Goal: Answer question/provide support: Share knowledge or assist other users

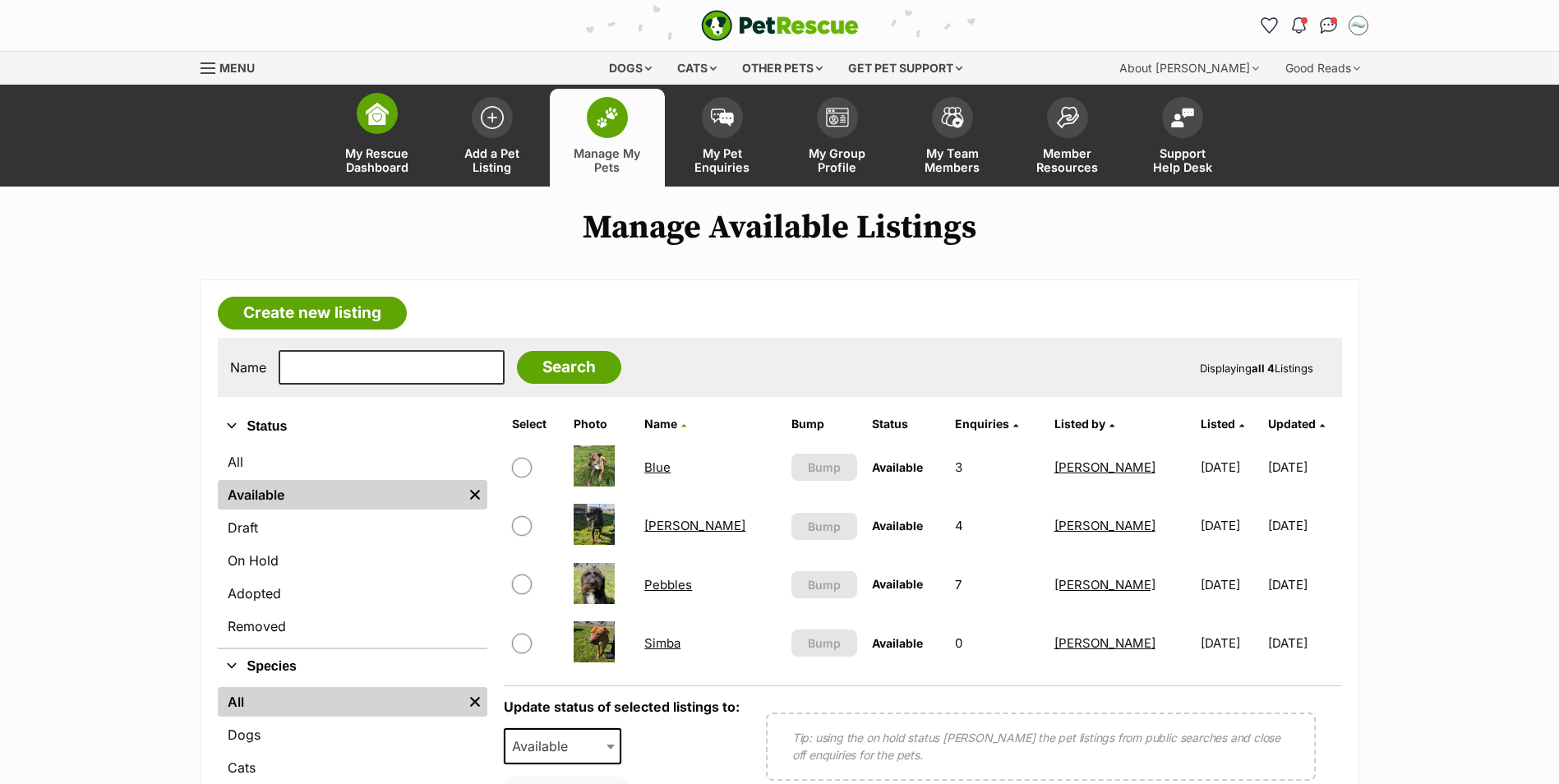
click at [395, 124] on link "My Rescue Dashboard" at bounding box center [377, 138] width 115 height 98
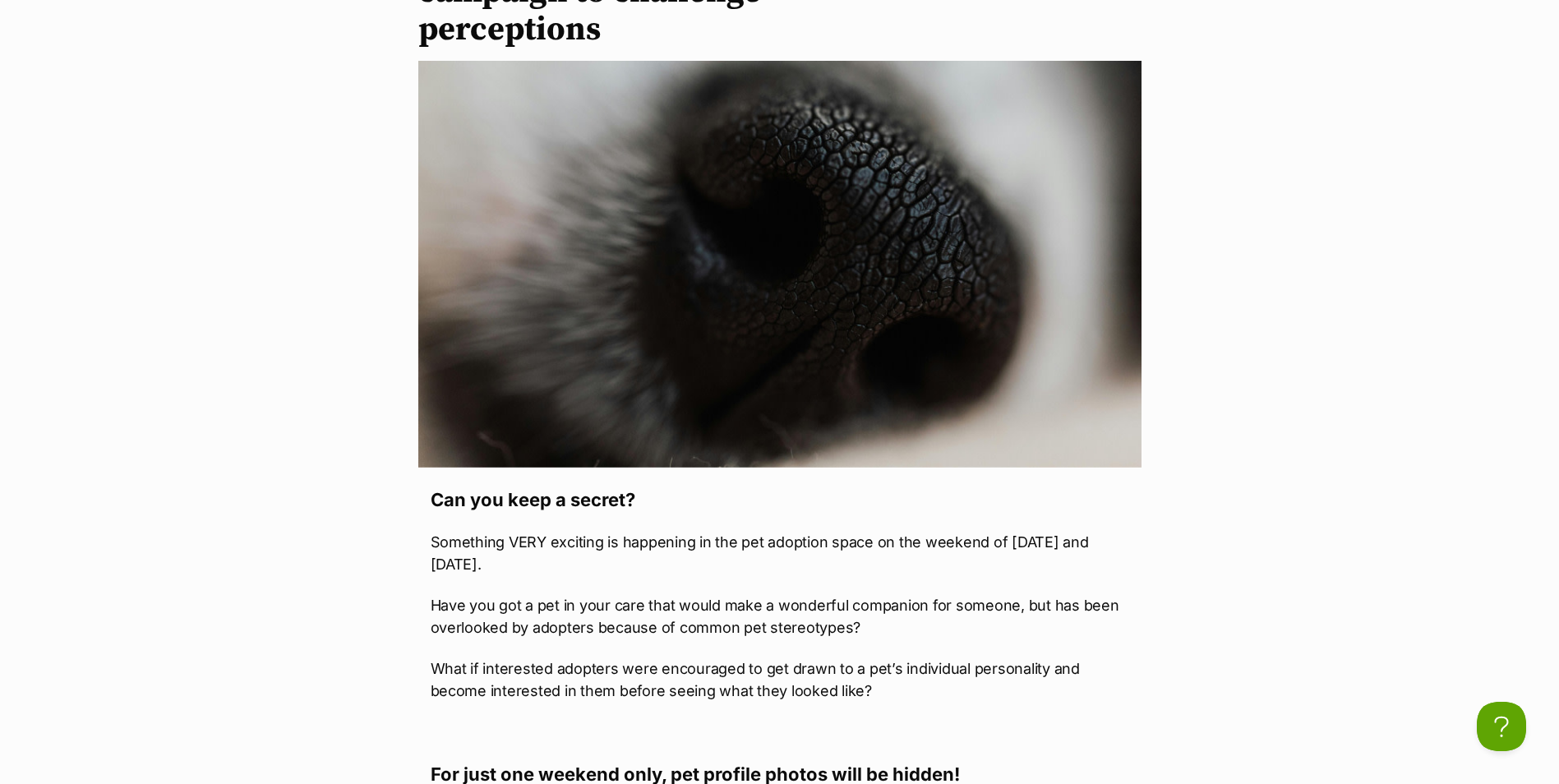
scroll to position [164, 0]
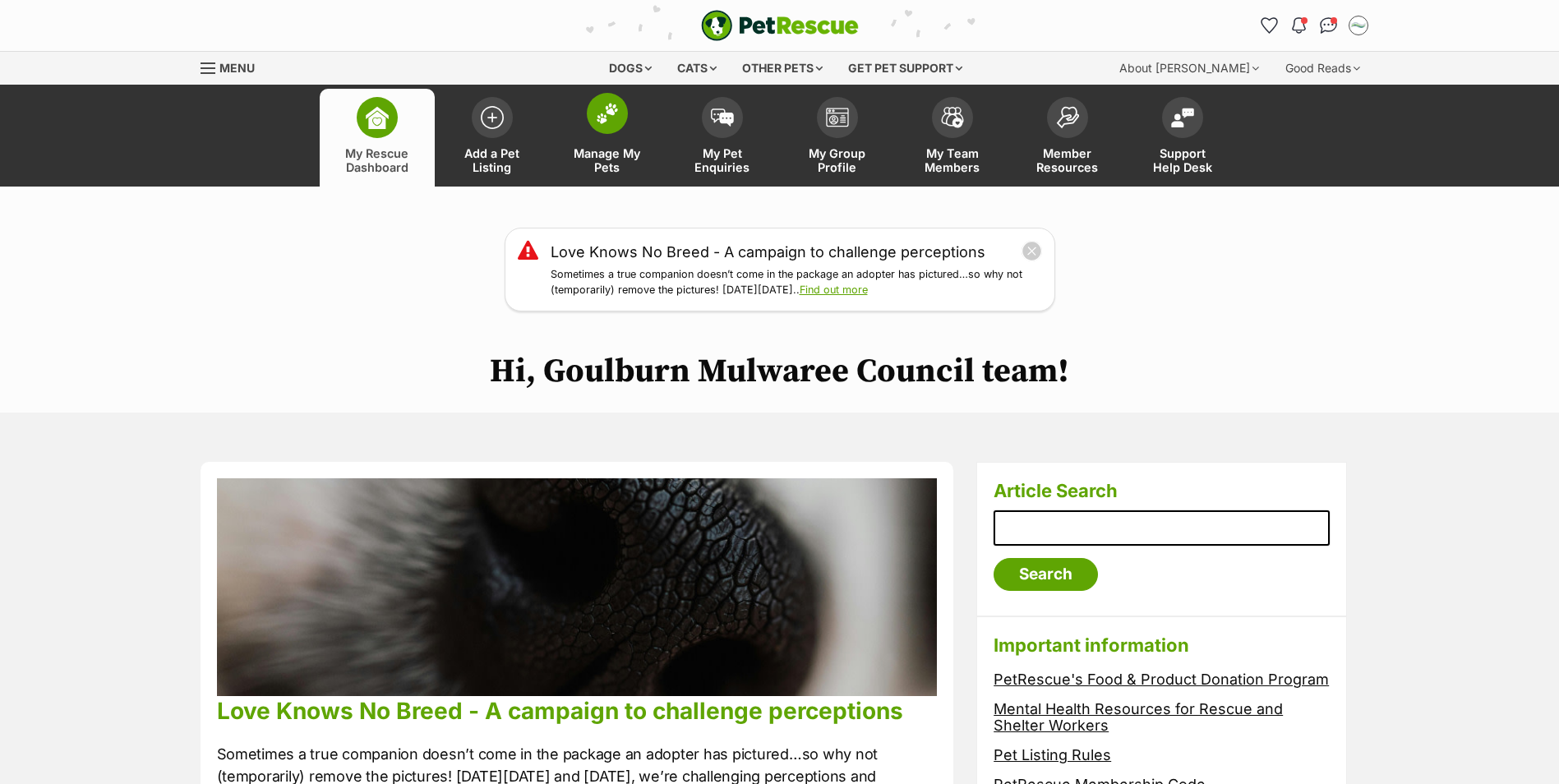
click at [605, 122] on img at bounding box center [607, 113] width 23 height 21
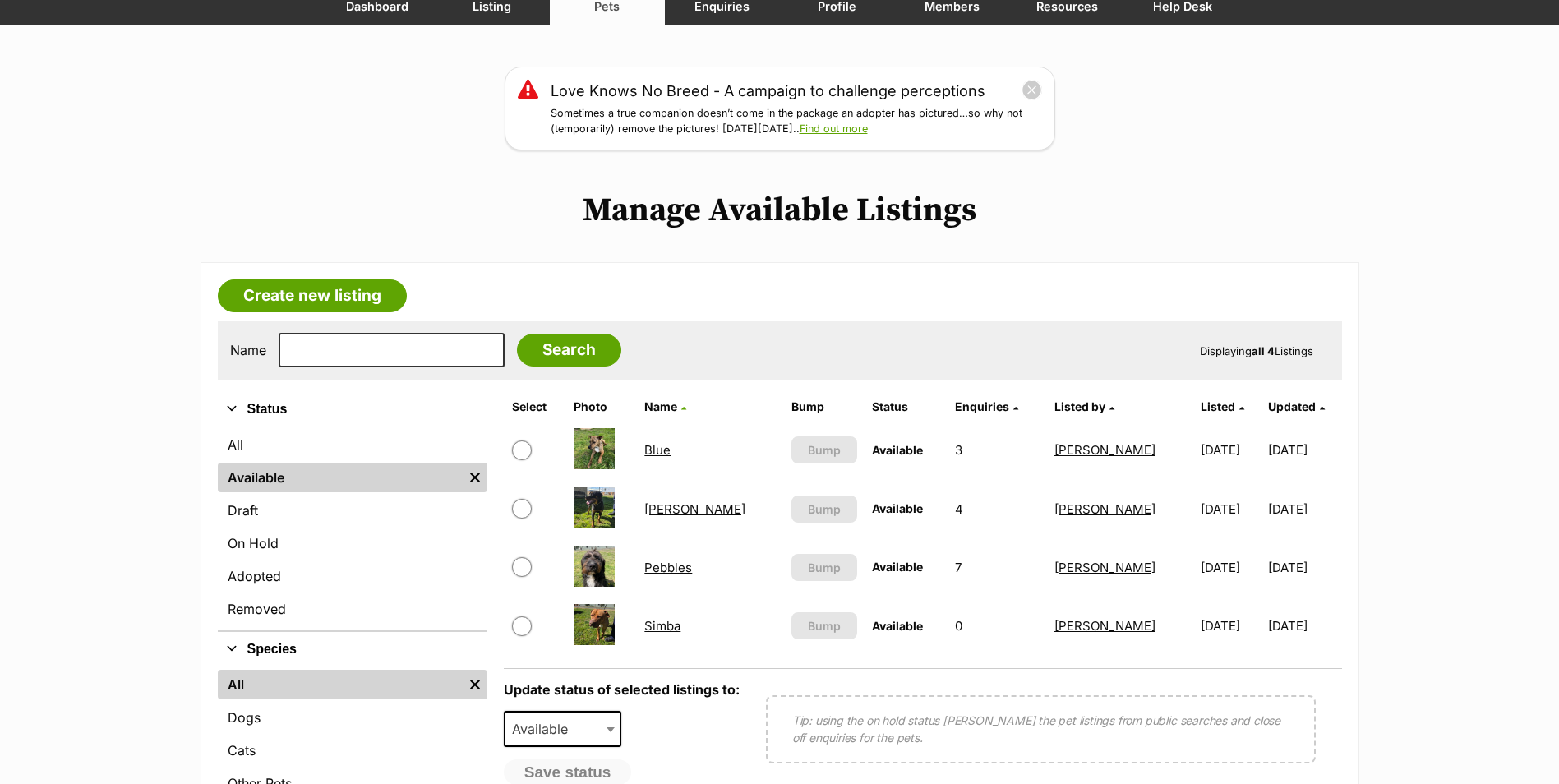
scroll to position [164, 0]
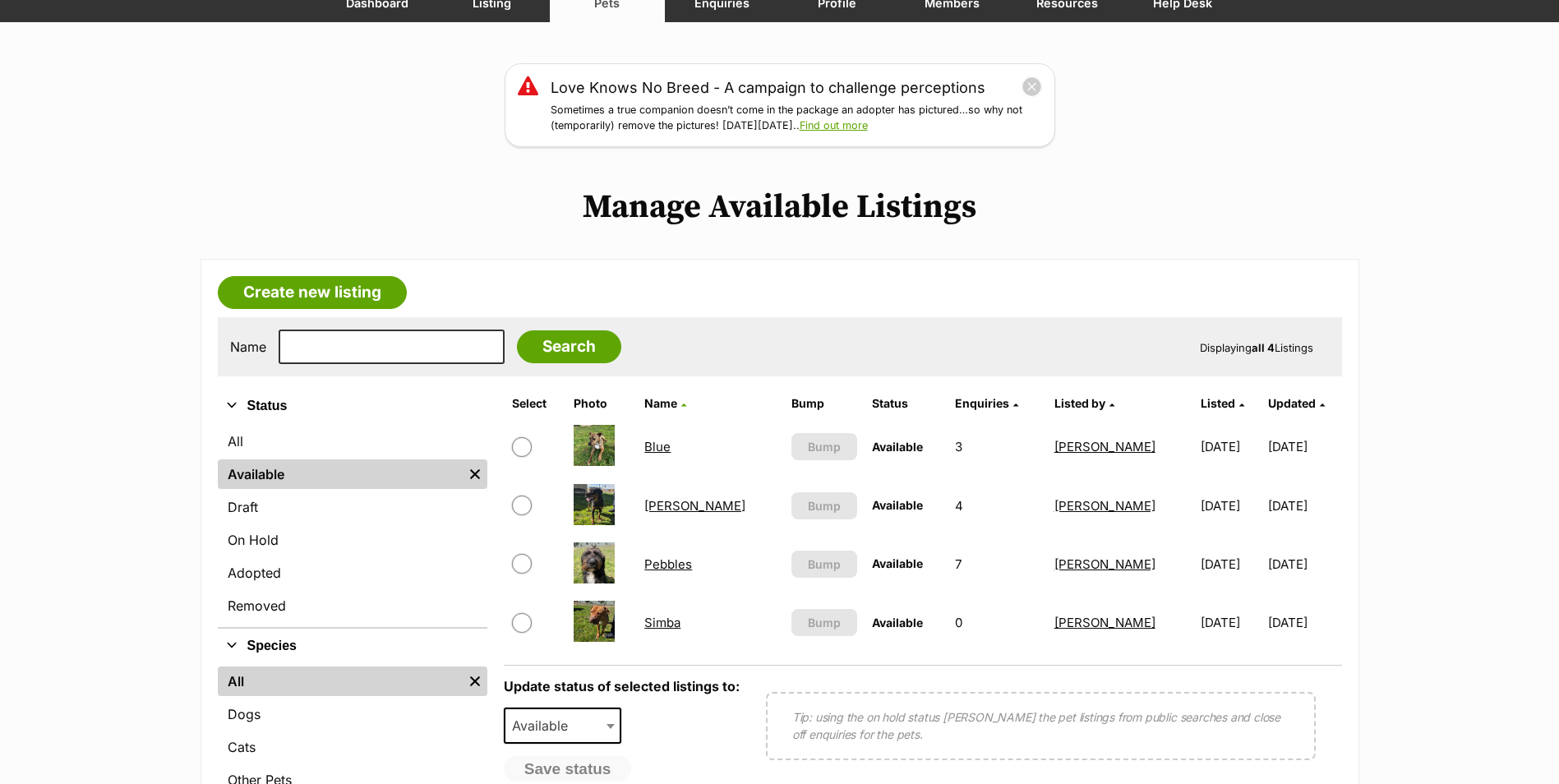
click at [685, 512] on link "Maggie" at bounding box center [695, 506] width 101 height 15
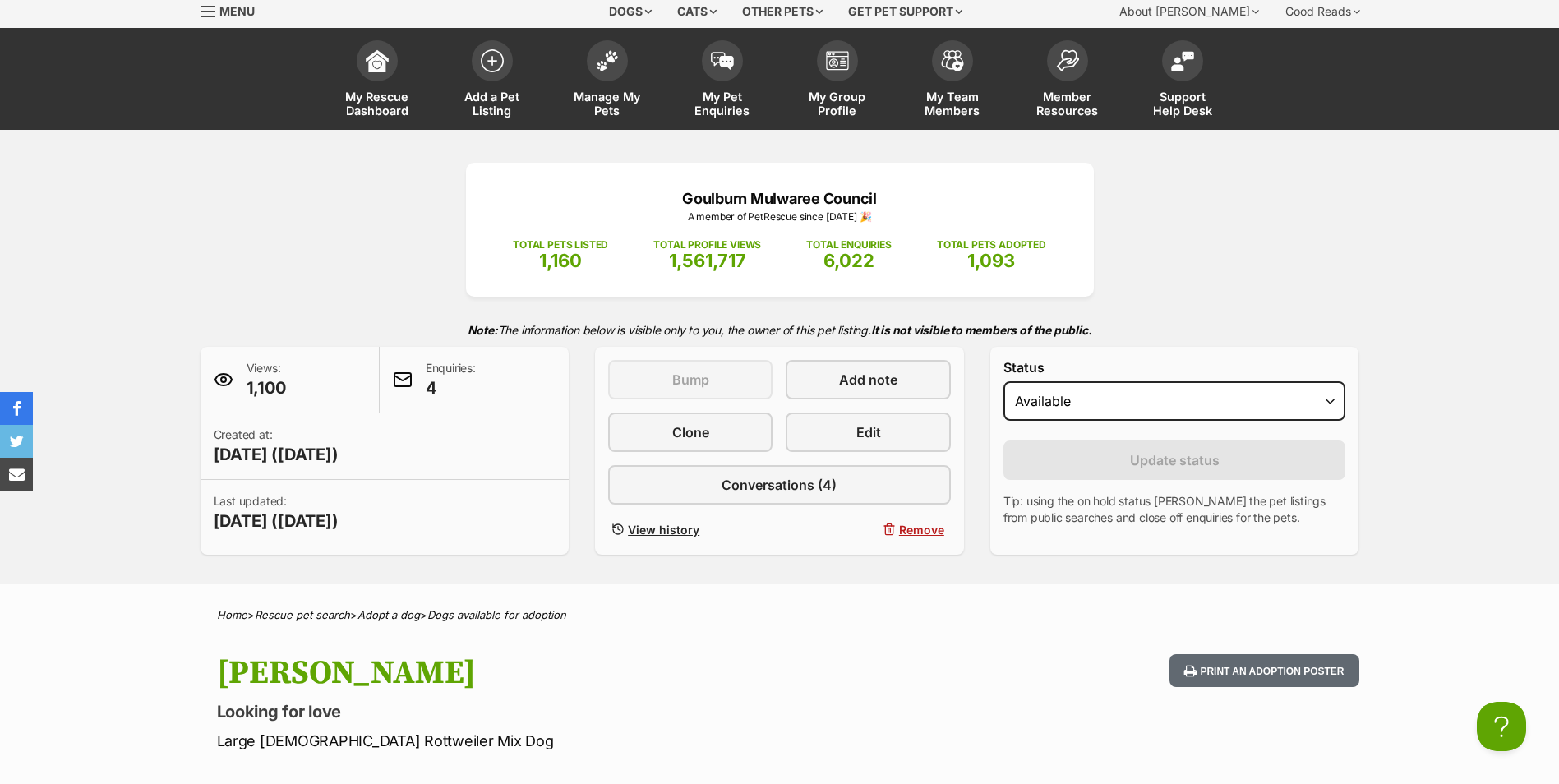
scroll to position [247, 0]
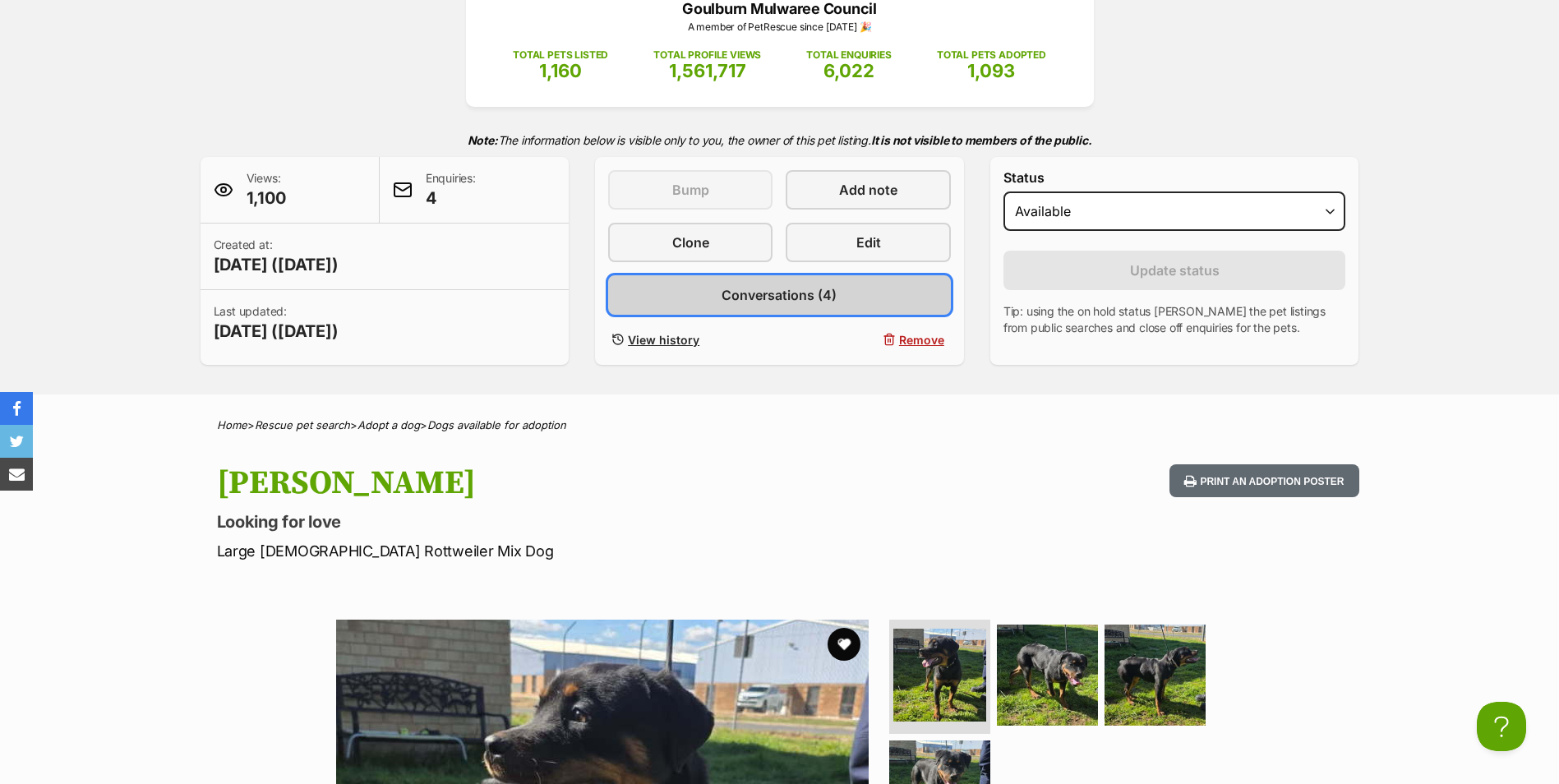
click at [765, 294] on span "Conversations (4)" at bounding box center [780, 294] width 115 height 20
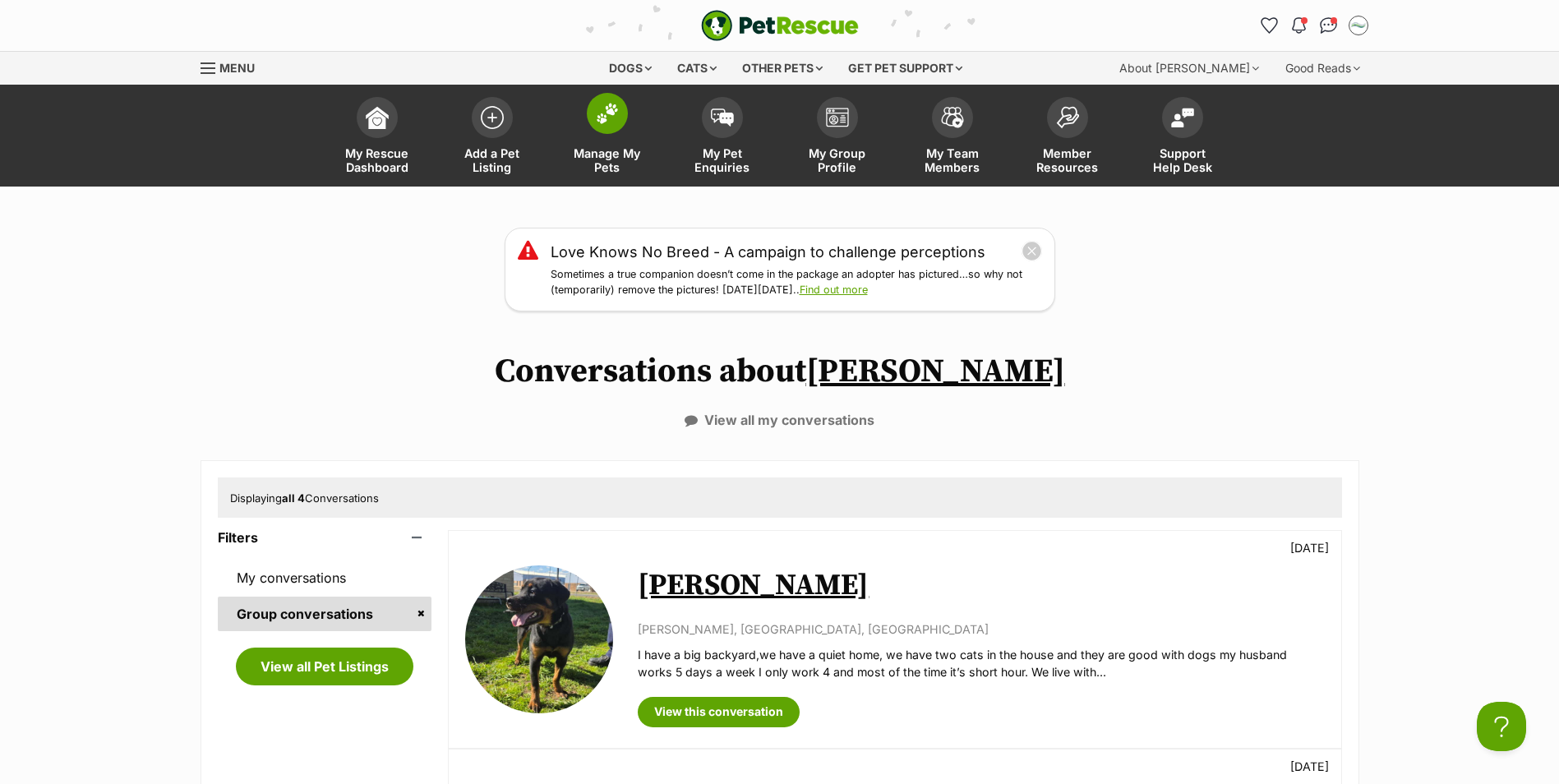
click at [611, 129] on span at bounding box center [607, 113] width 41 height 41
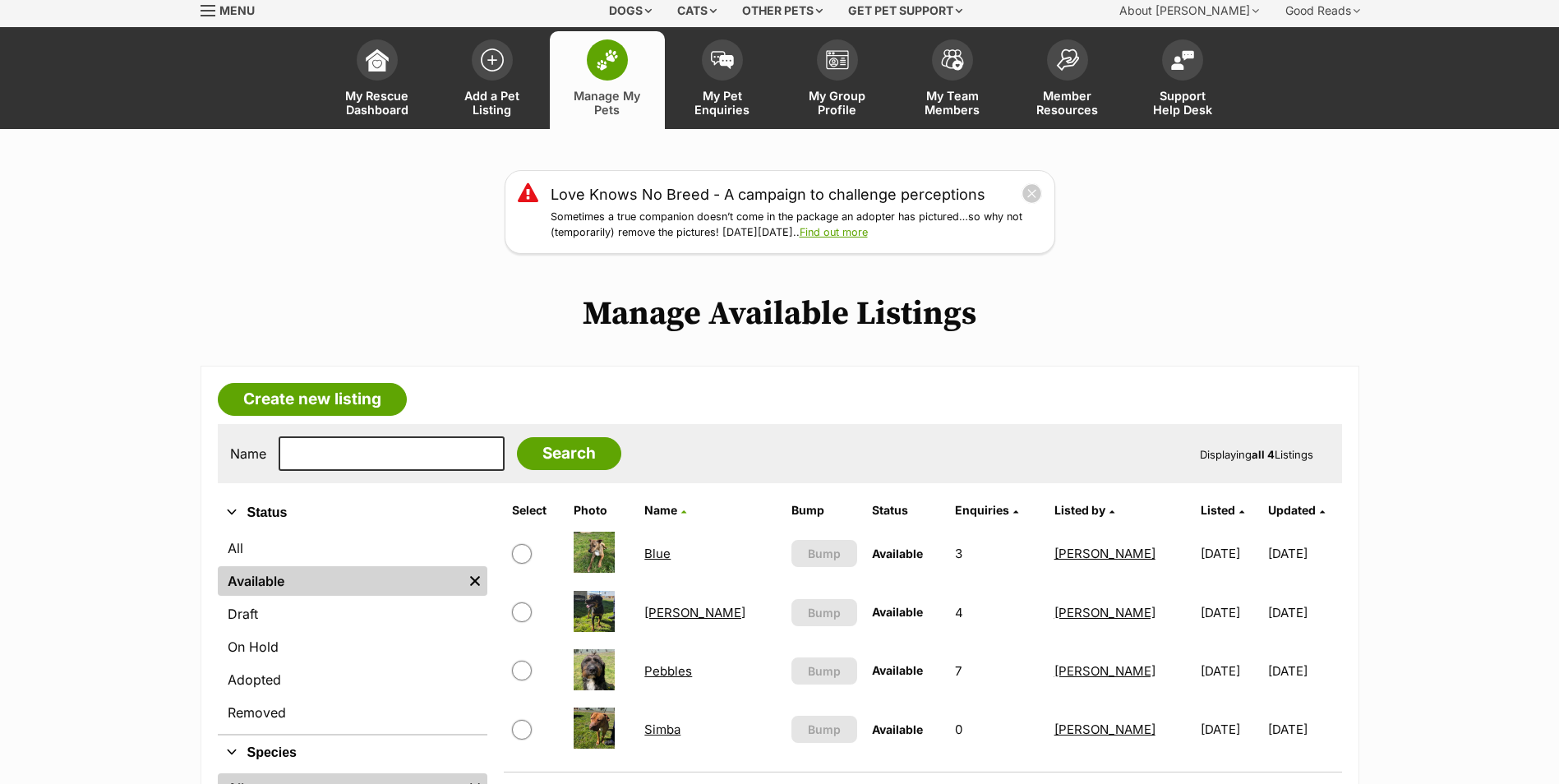
scroll to position [164, 0]
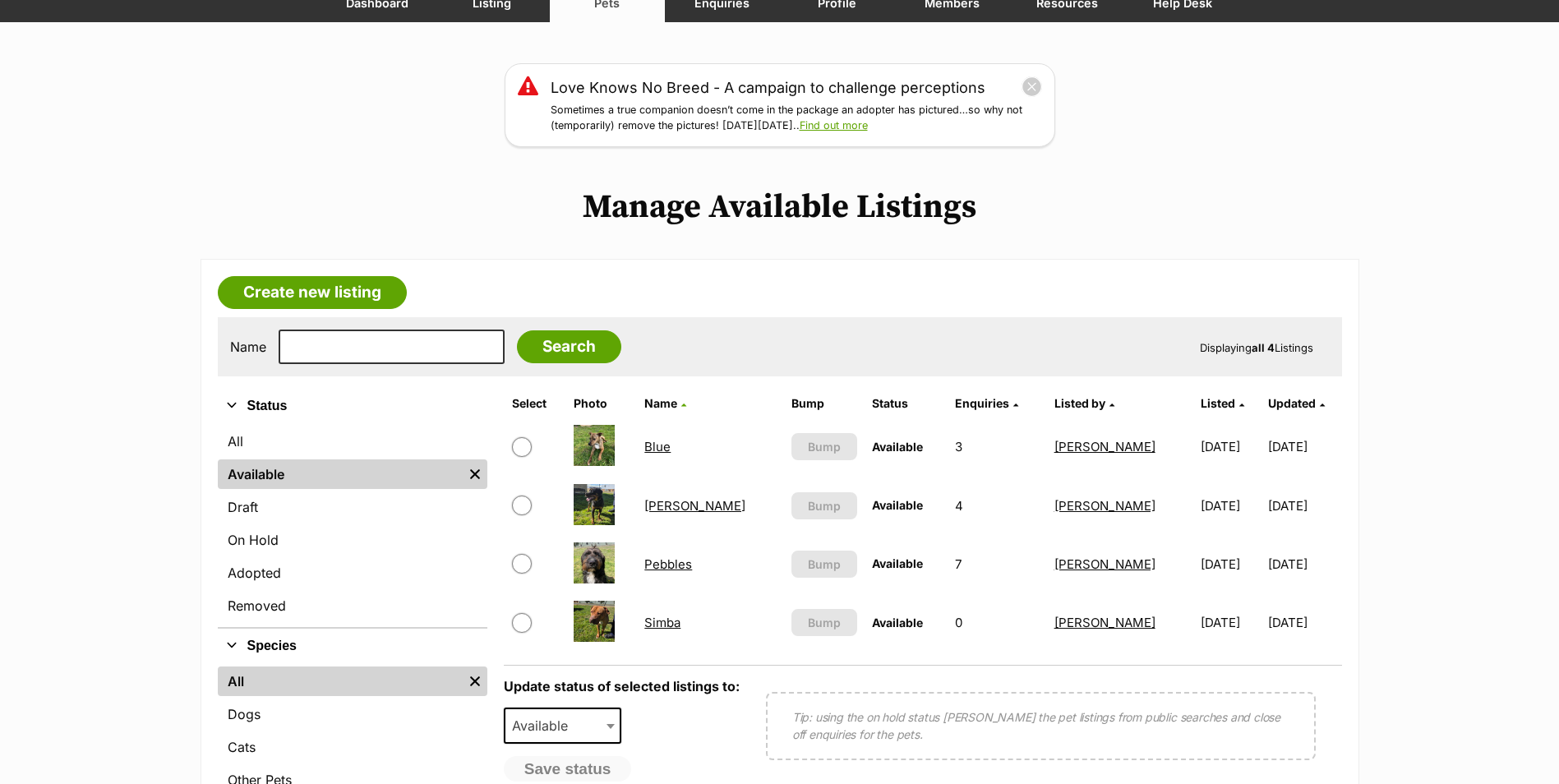
click at [670, 444] on link "Blue" at bounding box center [658, 446] width 27 height 15
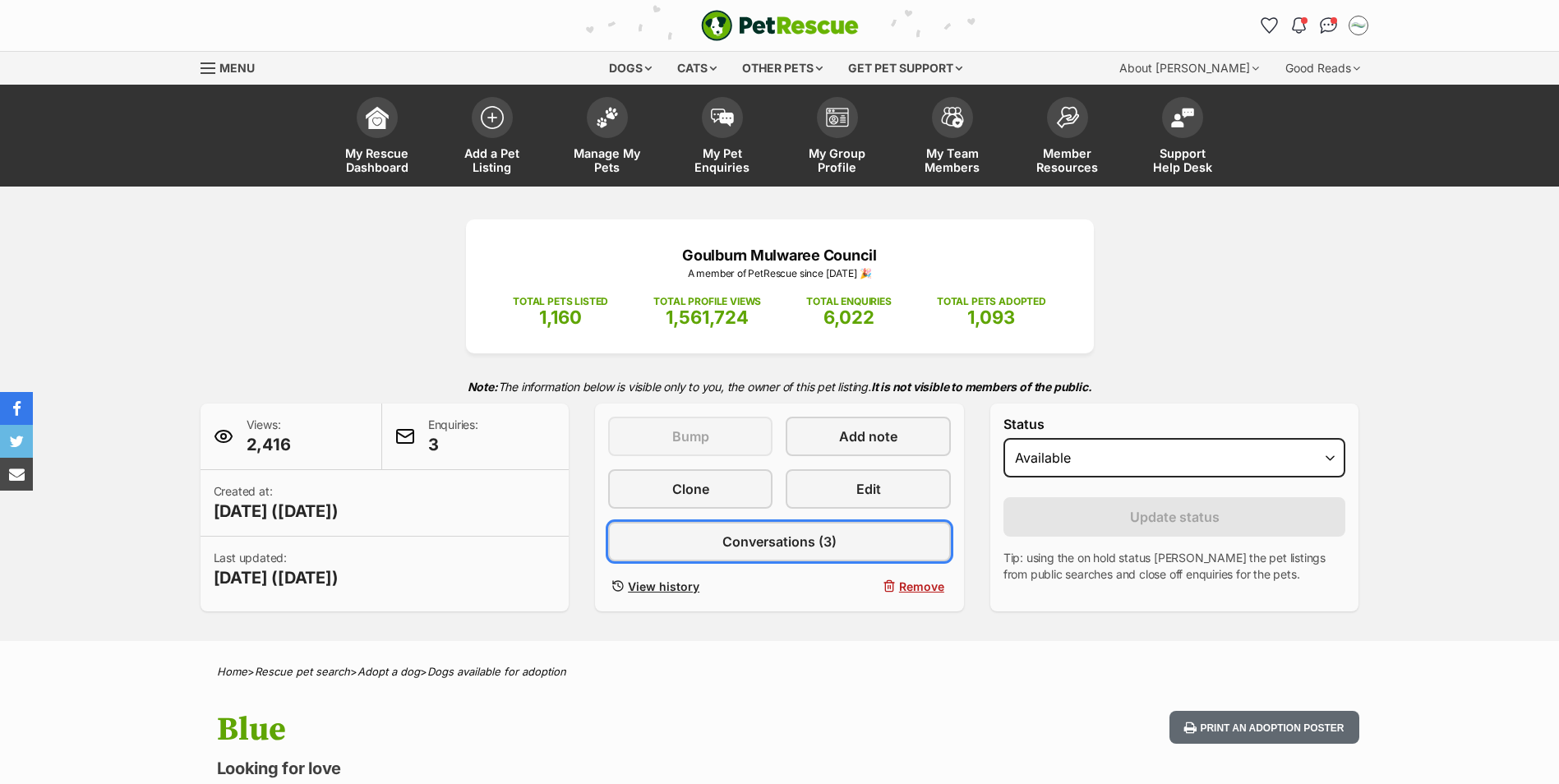
click at [766, 551] on span "Conversations (3)" at bounding box center [779, 541] width 114 height 20
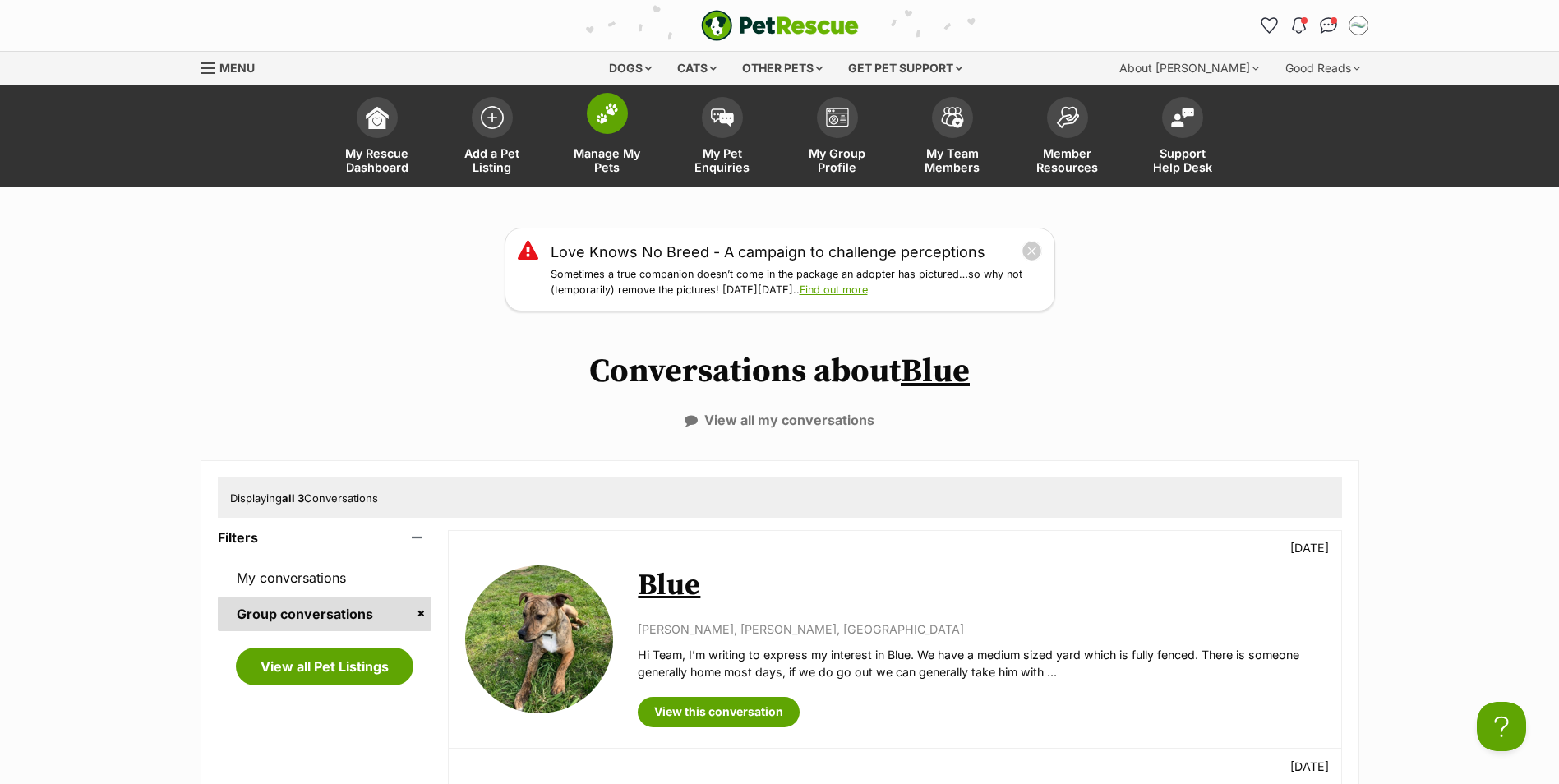
click at [611, 119] on img at bounding box center [607, 113] width 23 height 21
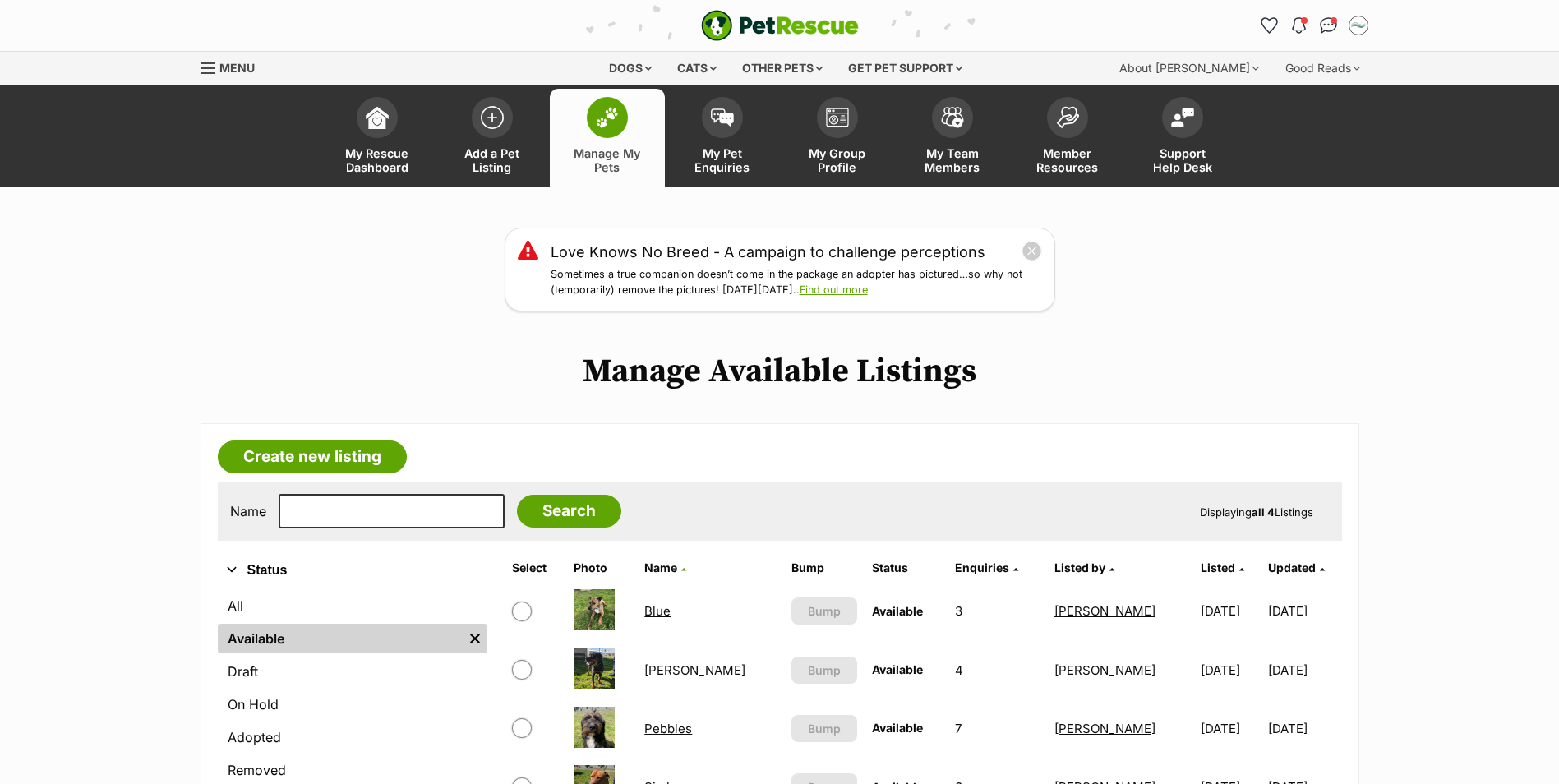
click at [692, 728] on link "Pebbles" at bounding box center [669, 729] width 48 height 15
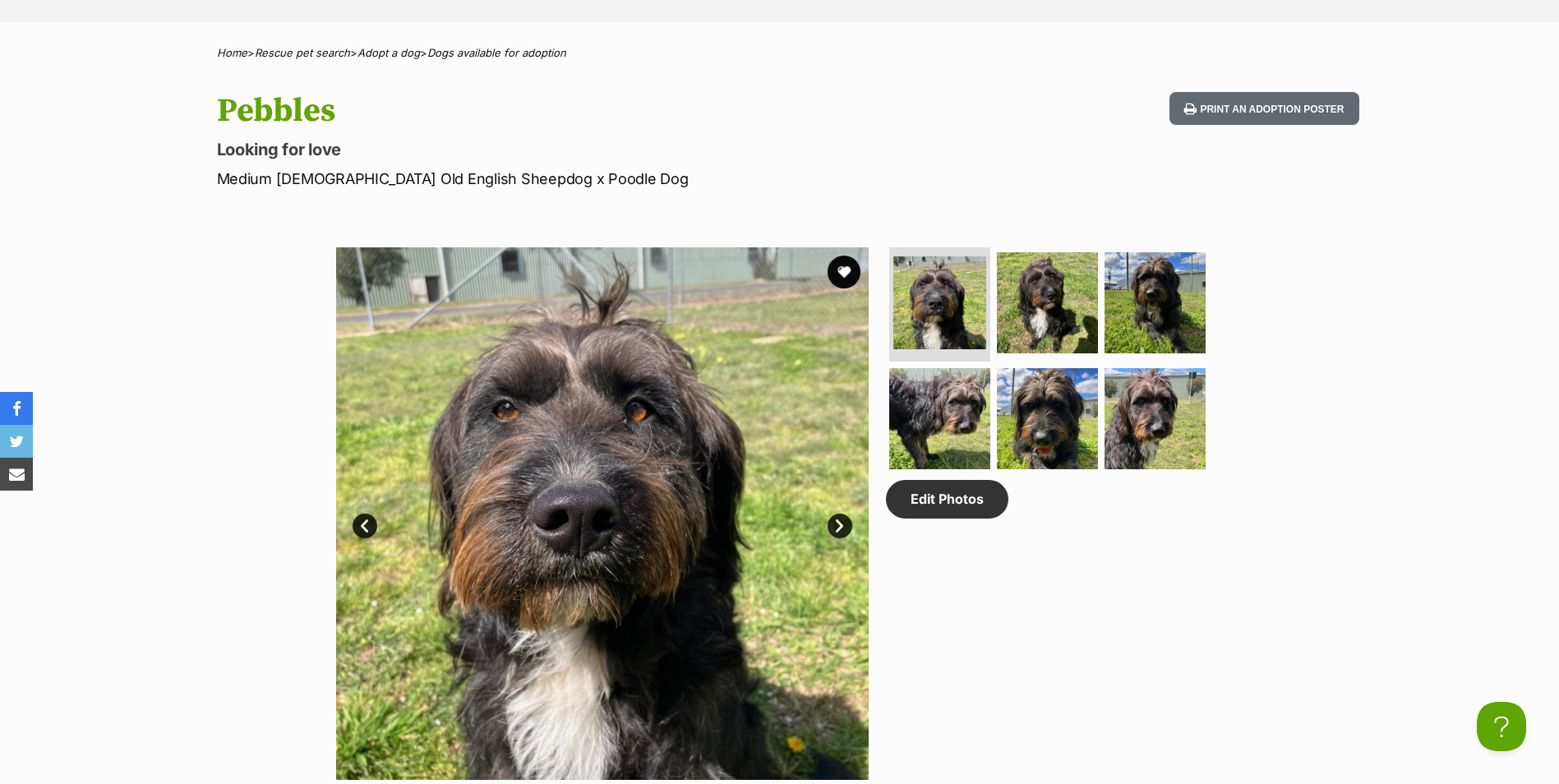
scroll to position [658, 0]
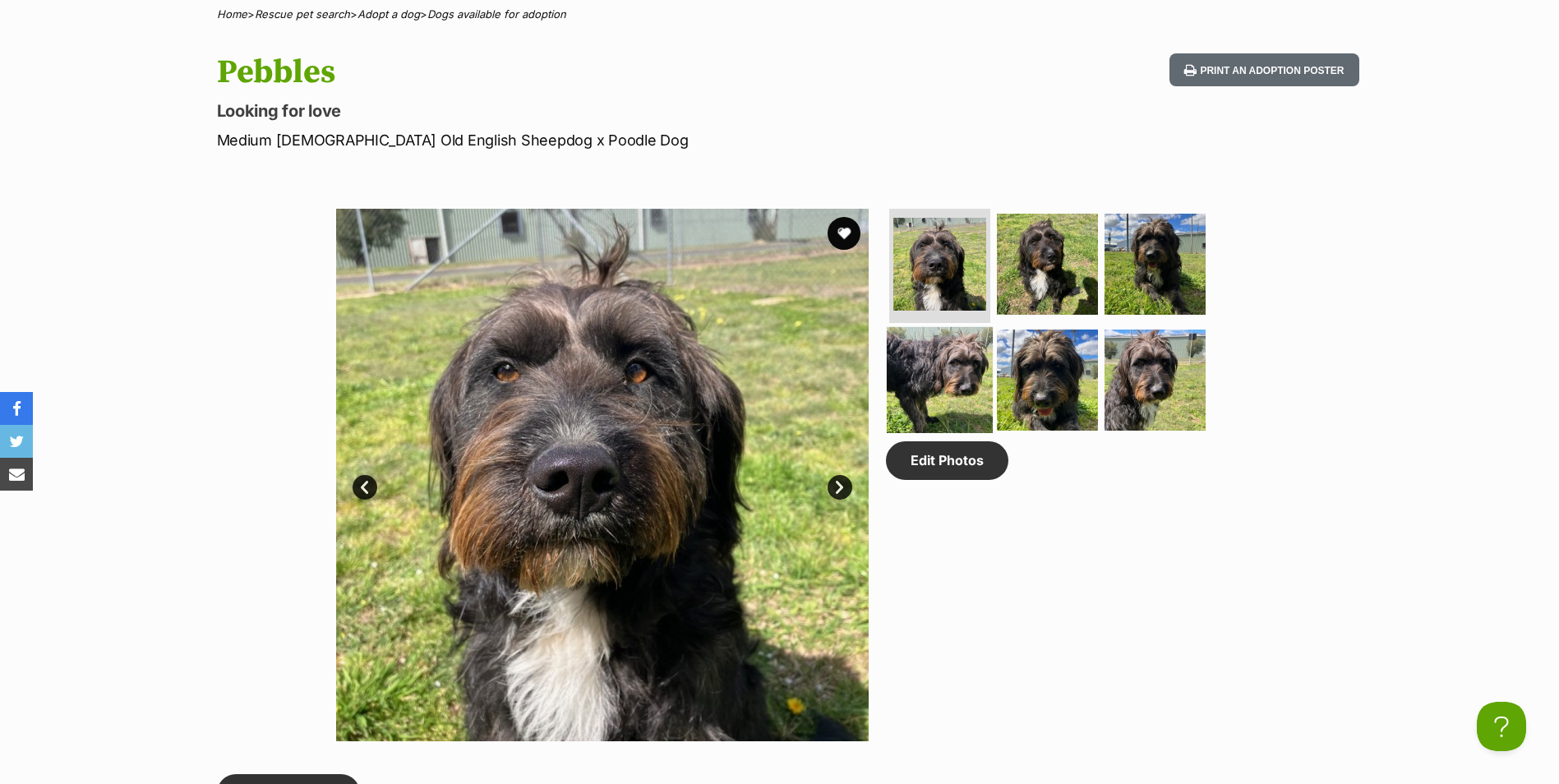
click at [957, 371] on img at bounding box center [939, 380] width 106 height 106
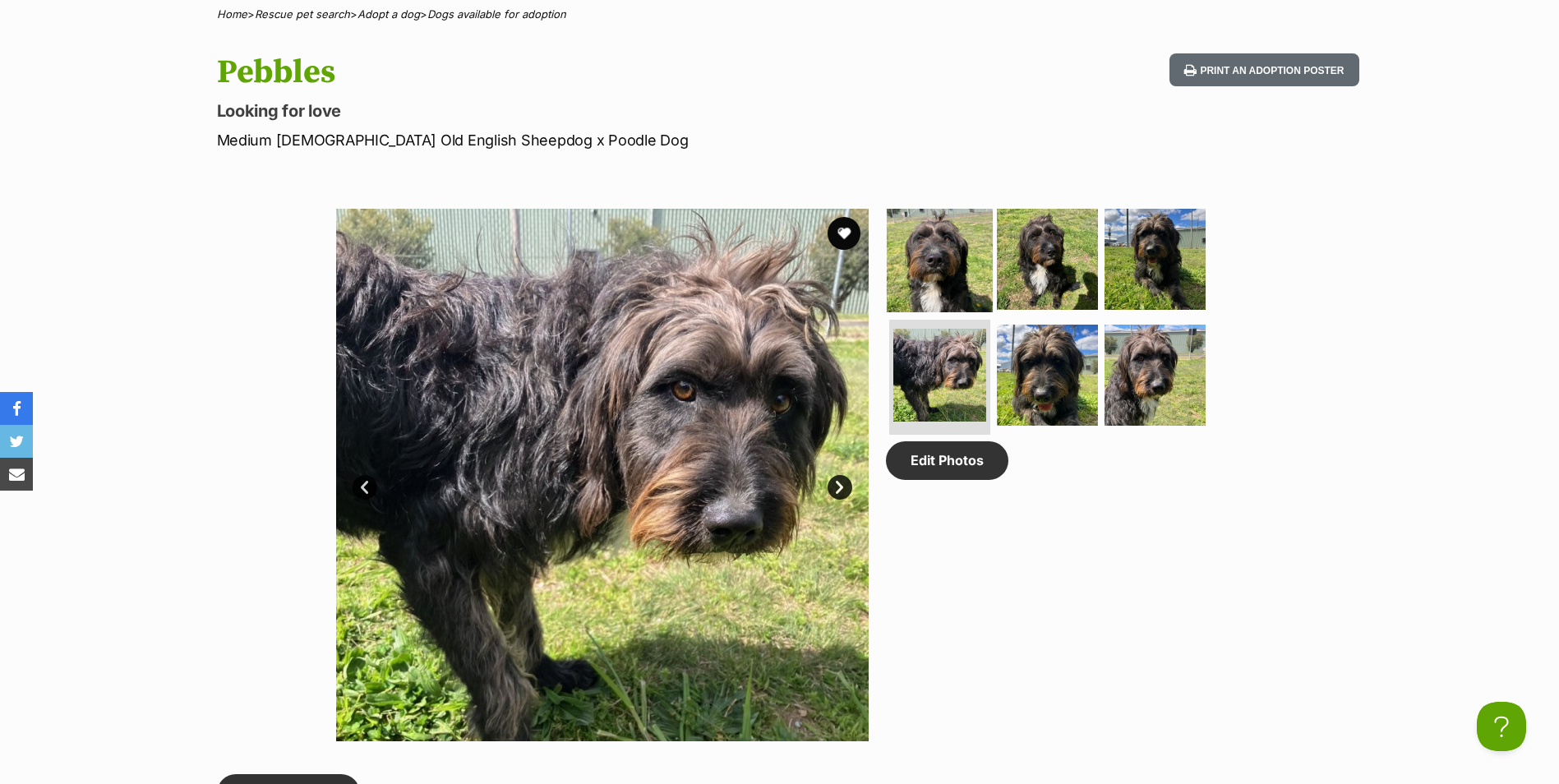
click at [956, 264] on img at bounding box center [939, 258] width 106 height 106
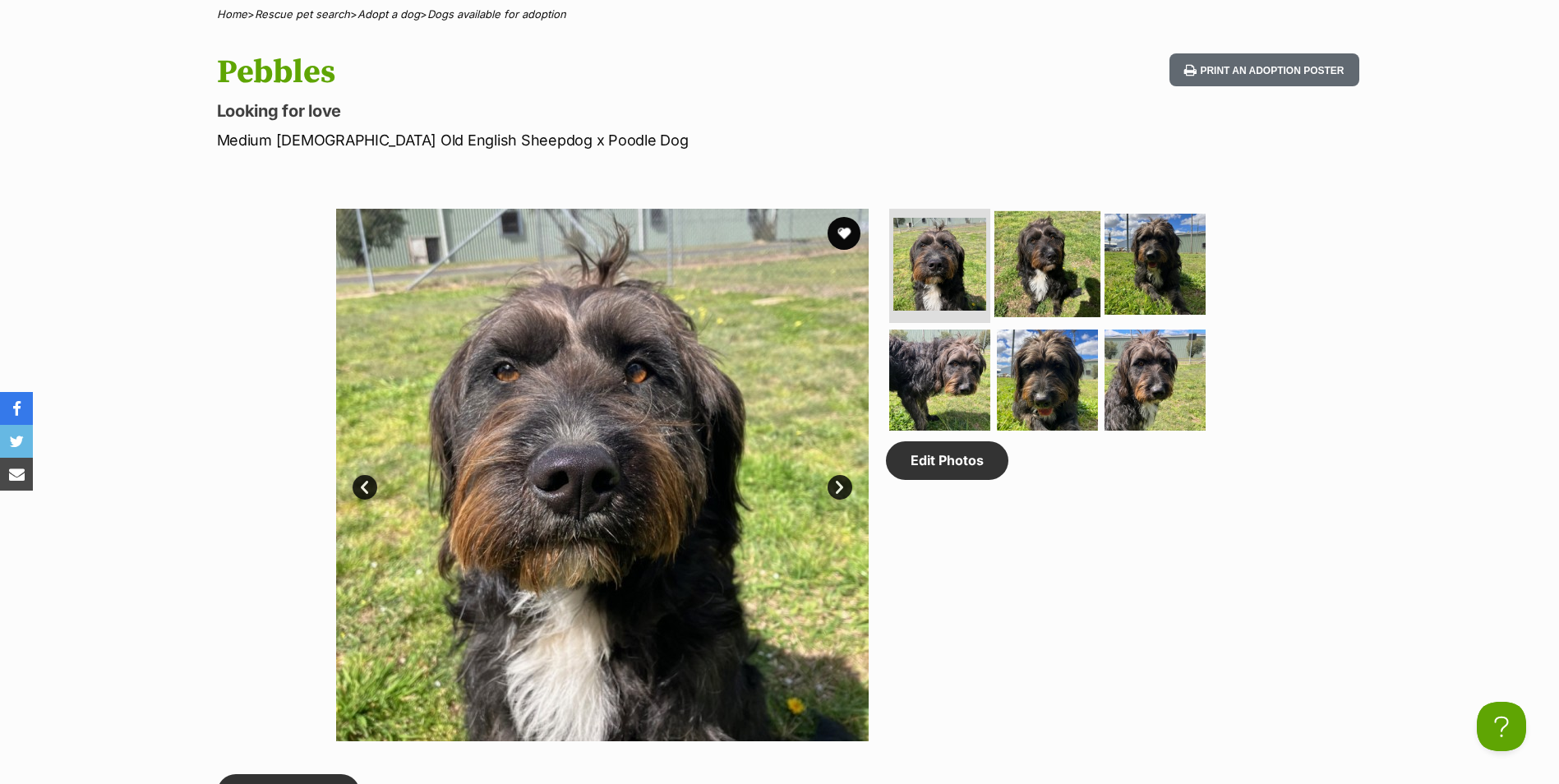
click at [1038, 265] on img at bounding box center [1047, 263] width 106 height 106
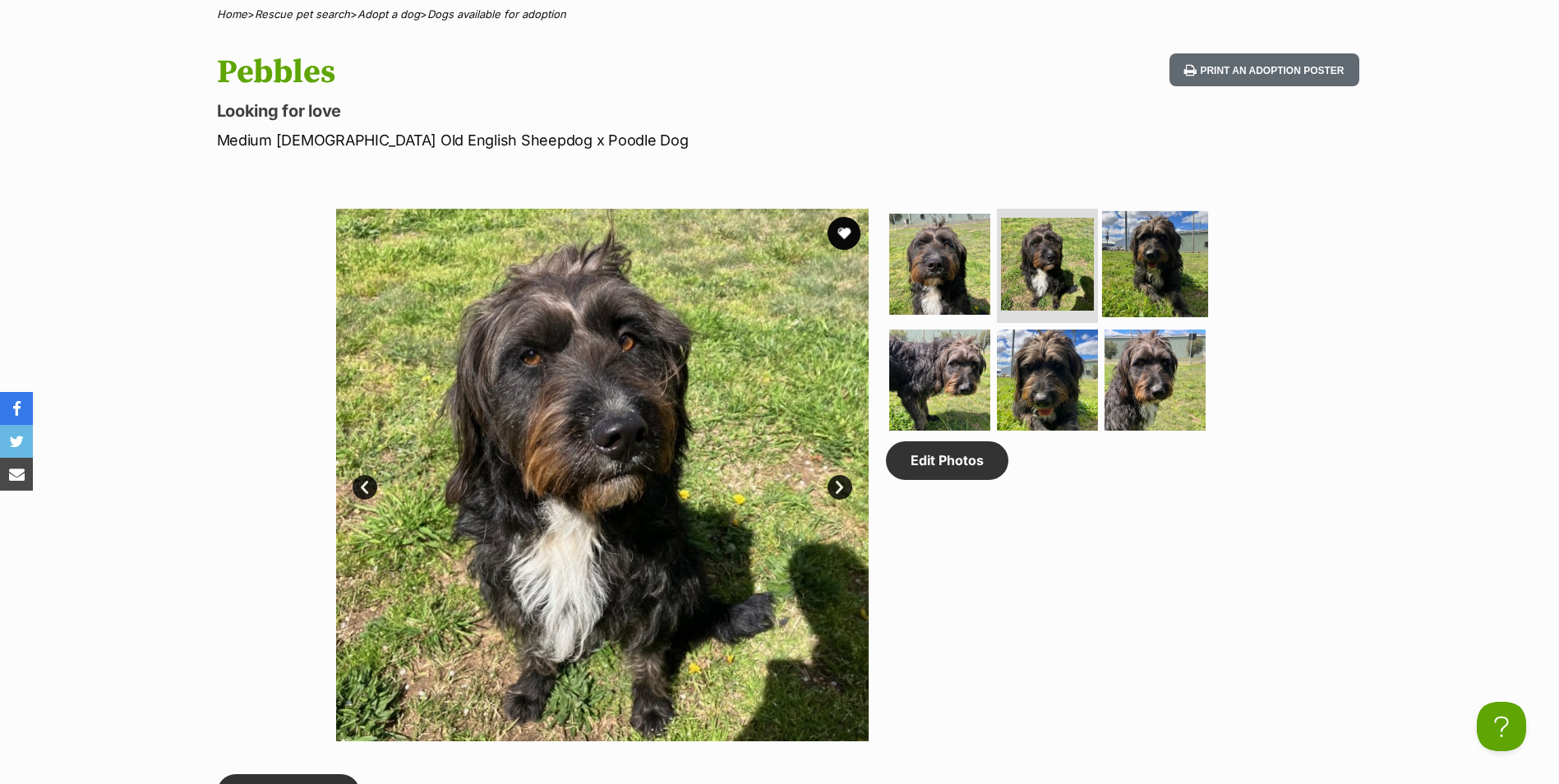
click at [1144, 251] on img at bounding box center [1155, 263] width 106 height 106
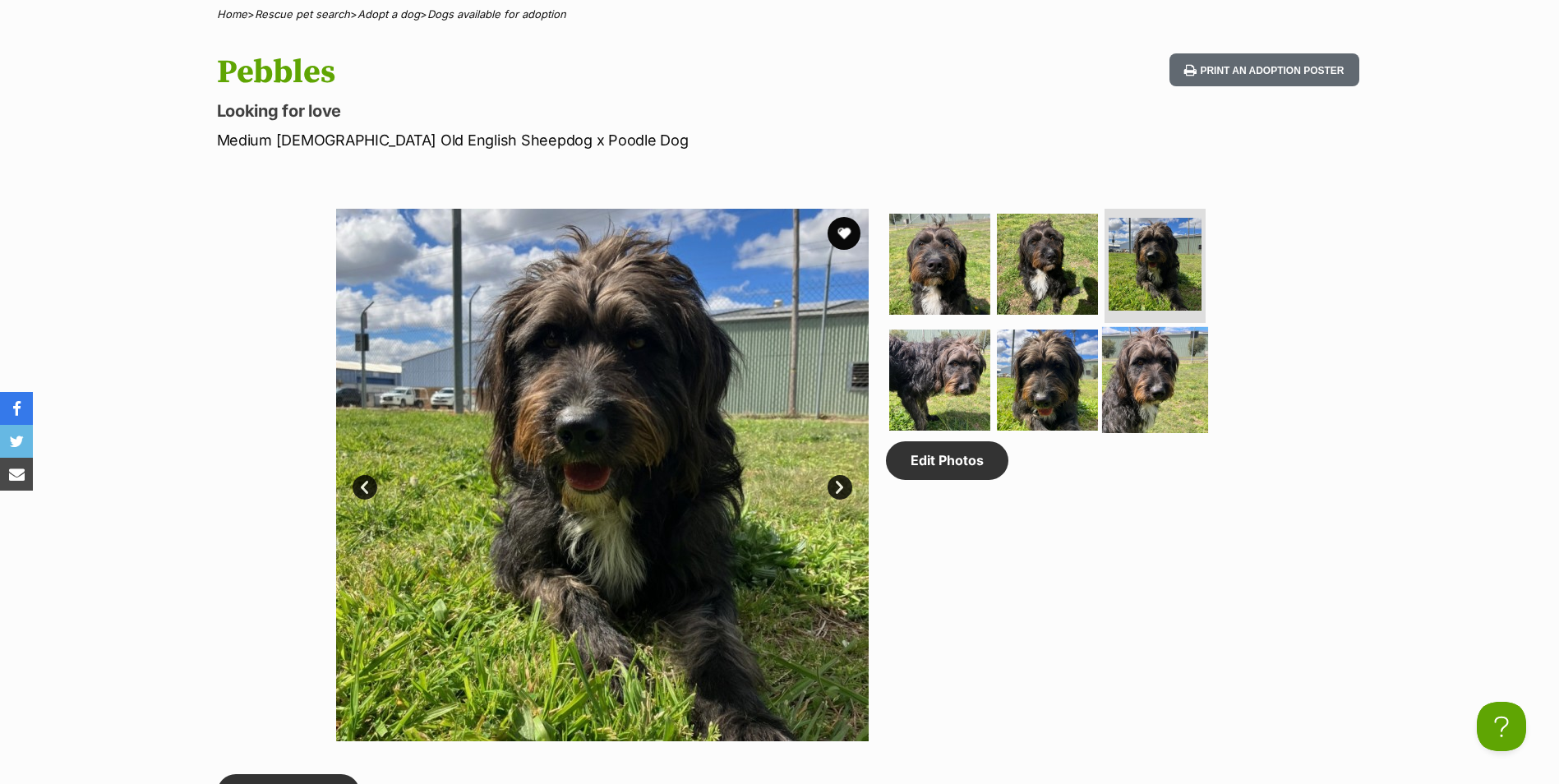
click at [1151, 343] on img at bounding box center [1155, 380] width 106 height 106
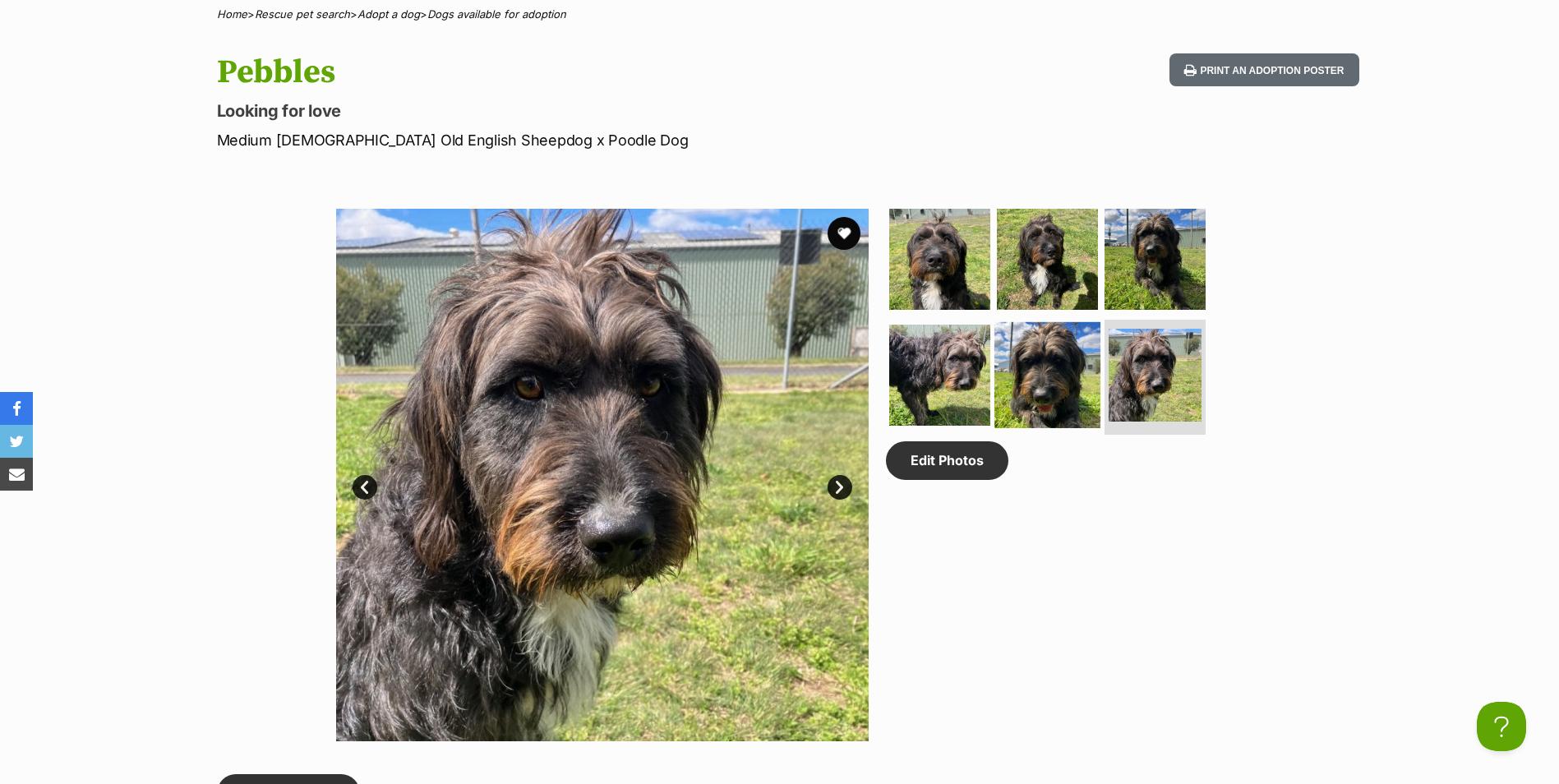
click at [1040, 376] on img at bounding box center [1047, 375] width 106 height 106
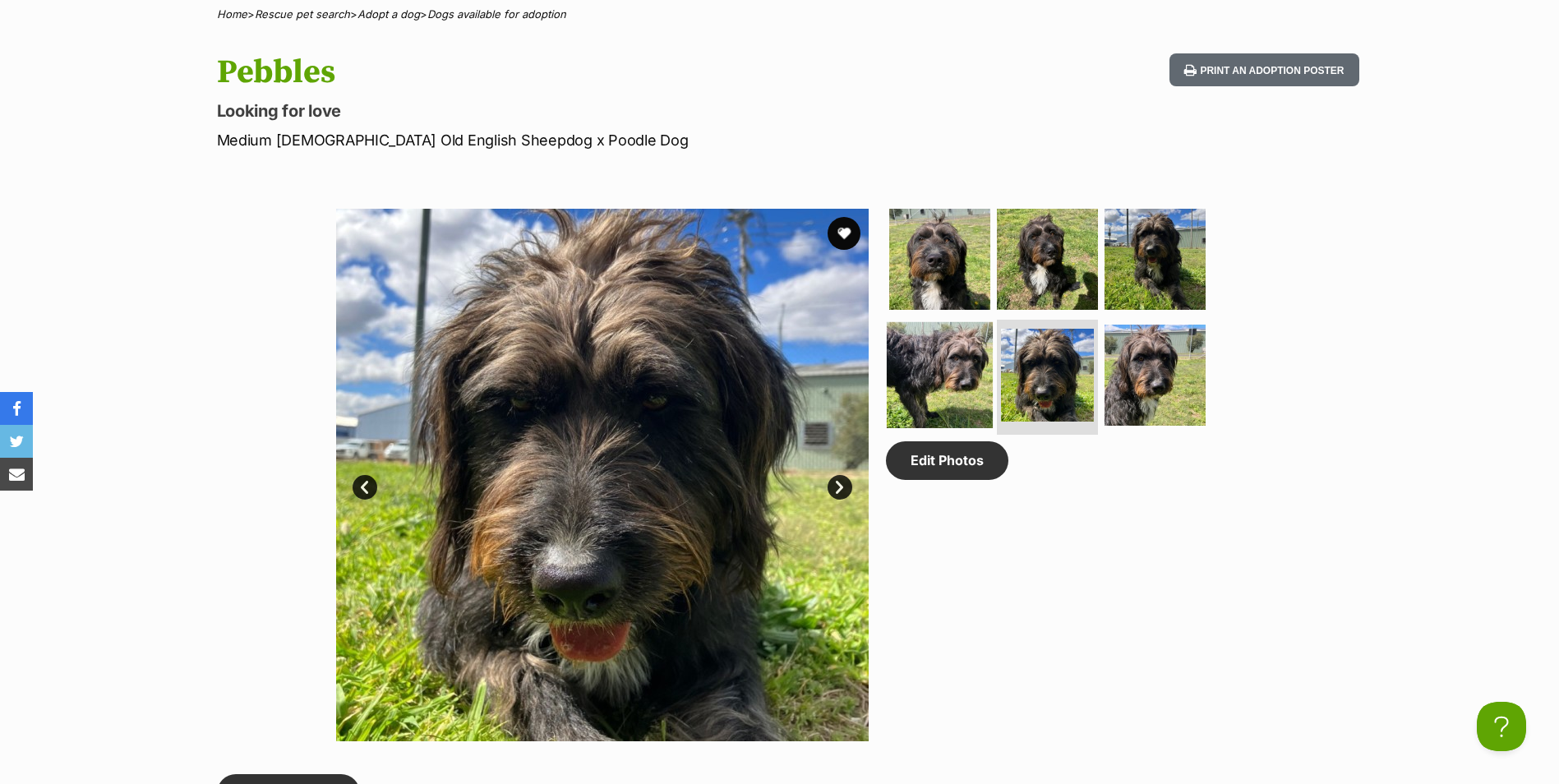
click at [933, 377] on img at bounding box center [939, 375] width 106 height 106
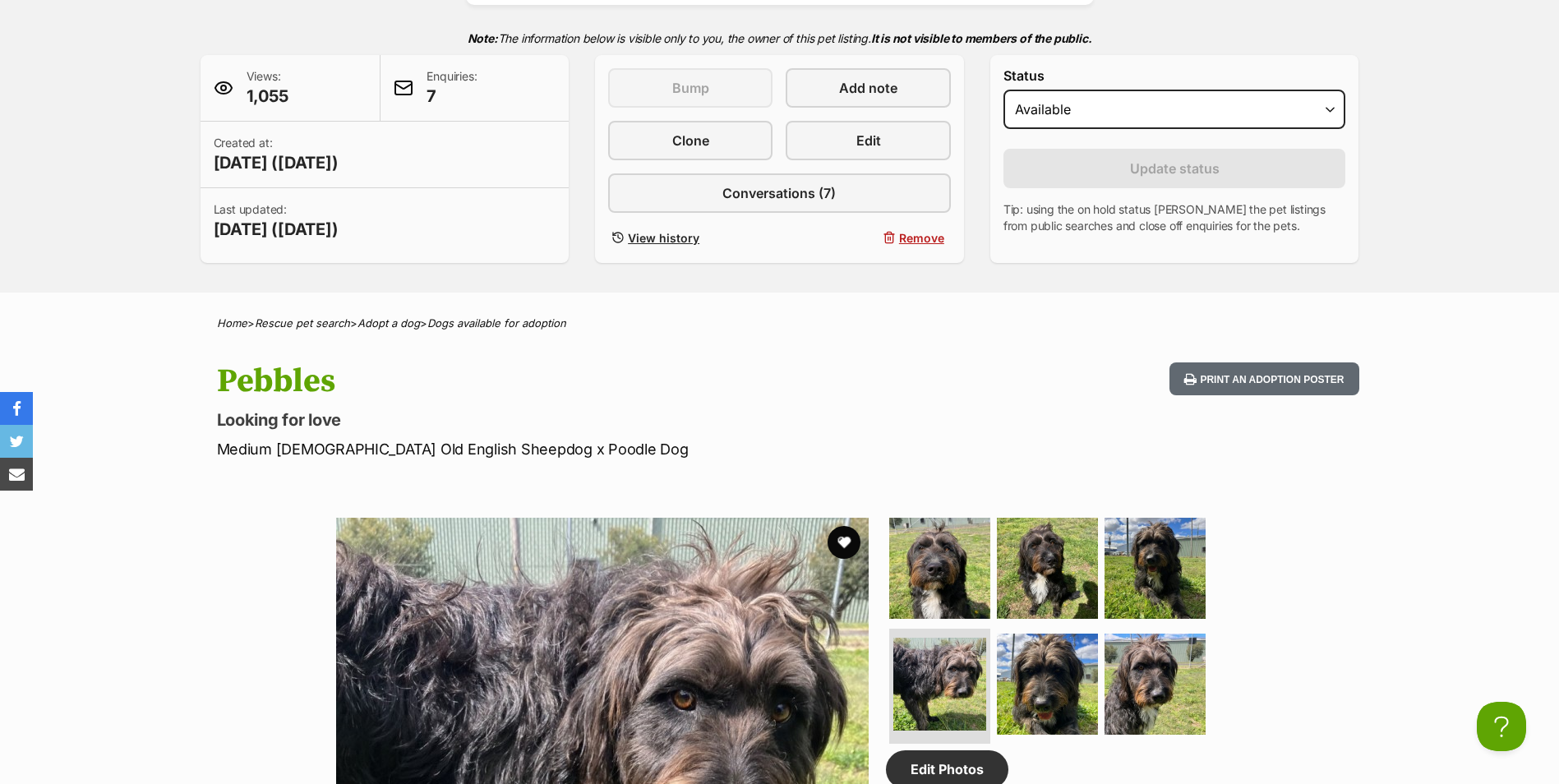
scroll to position [329, 0]
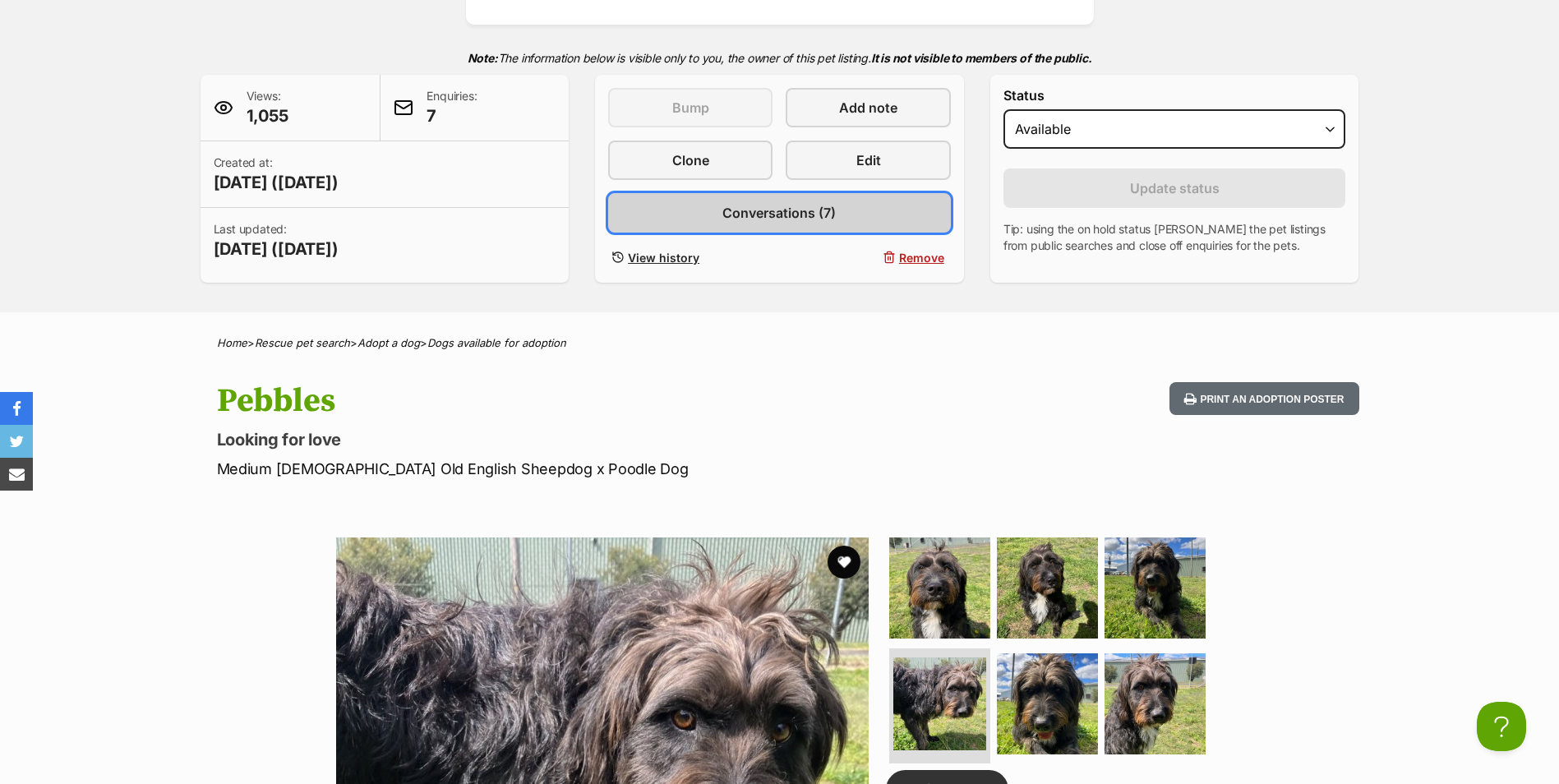
click at [781, 203] on span "Conversations (7)" at bounding box center [779, 212] width 114 height 20
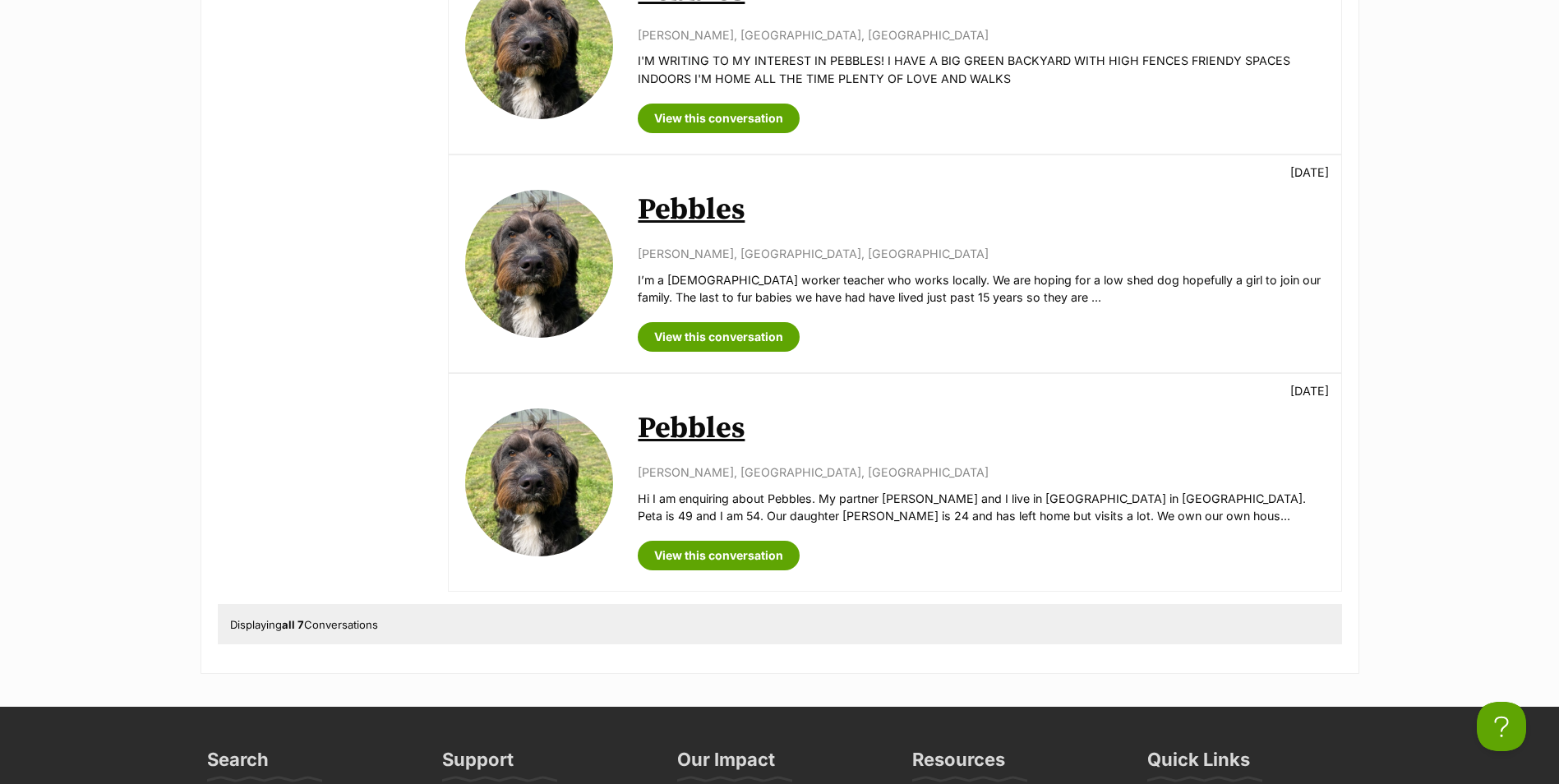
scroll to position [1479, 0]
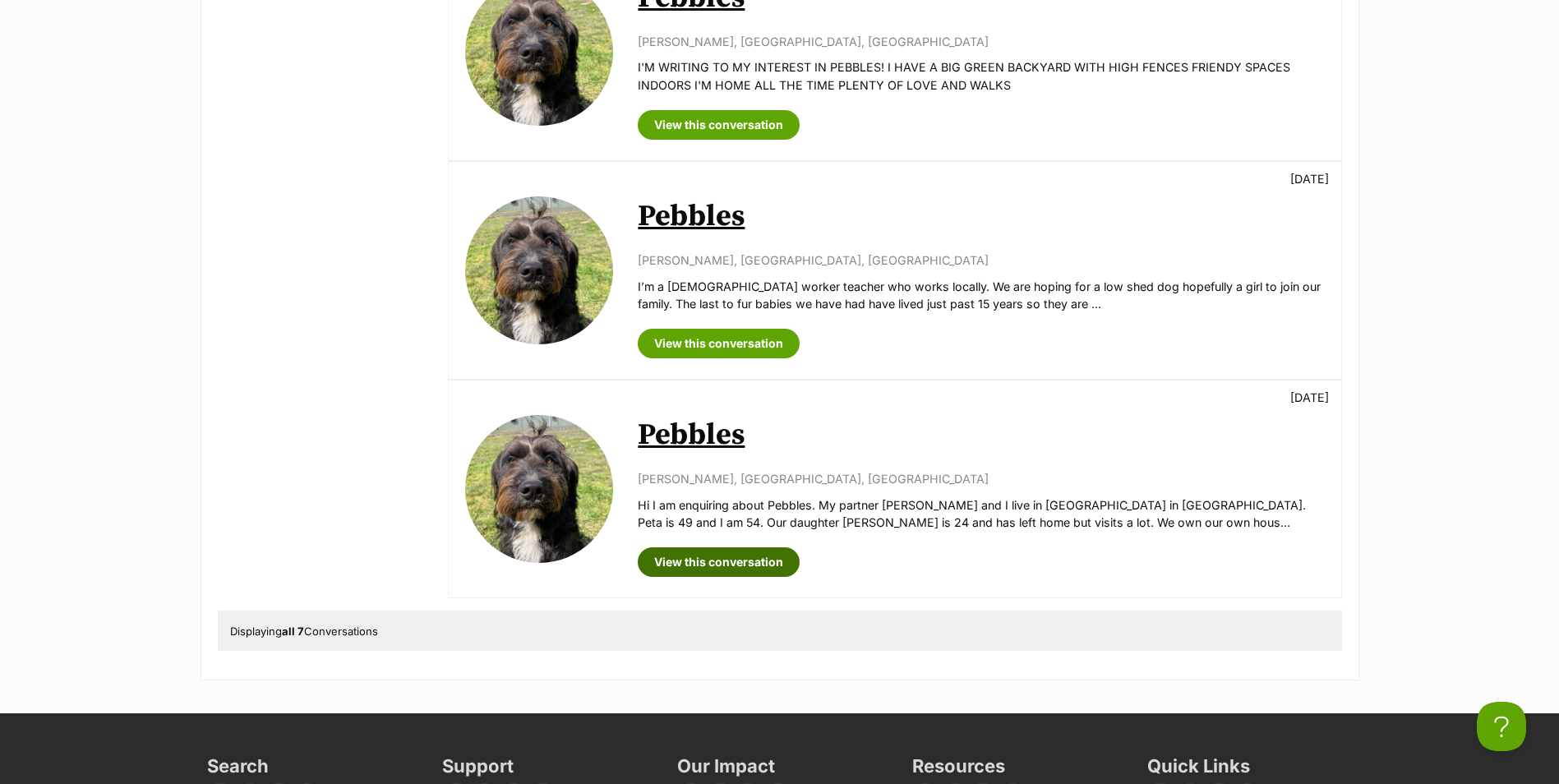
click at [736, 547] on link "View this conversation" at bounding box center [718, 561] width 162 height 30
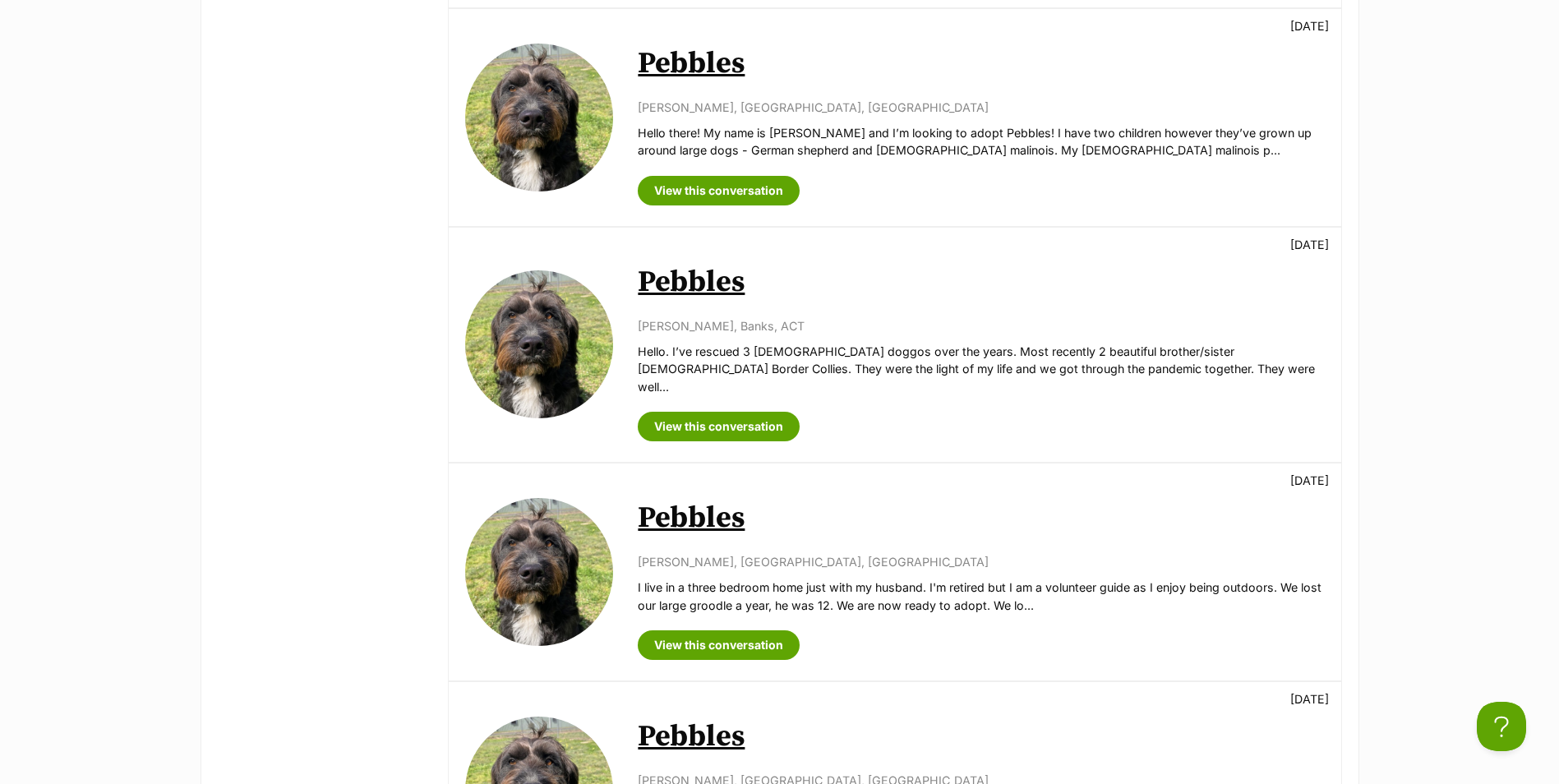
scroll to position [740, 0]
click at [714, 191] on link "View this conversation" at bounding box center [718, 191] width 162 height 30
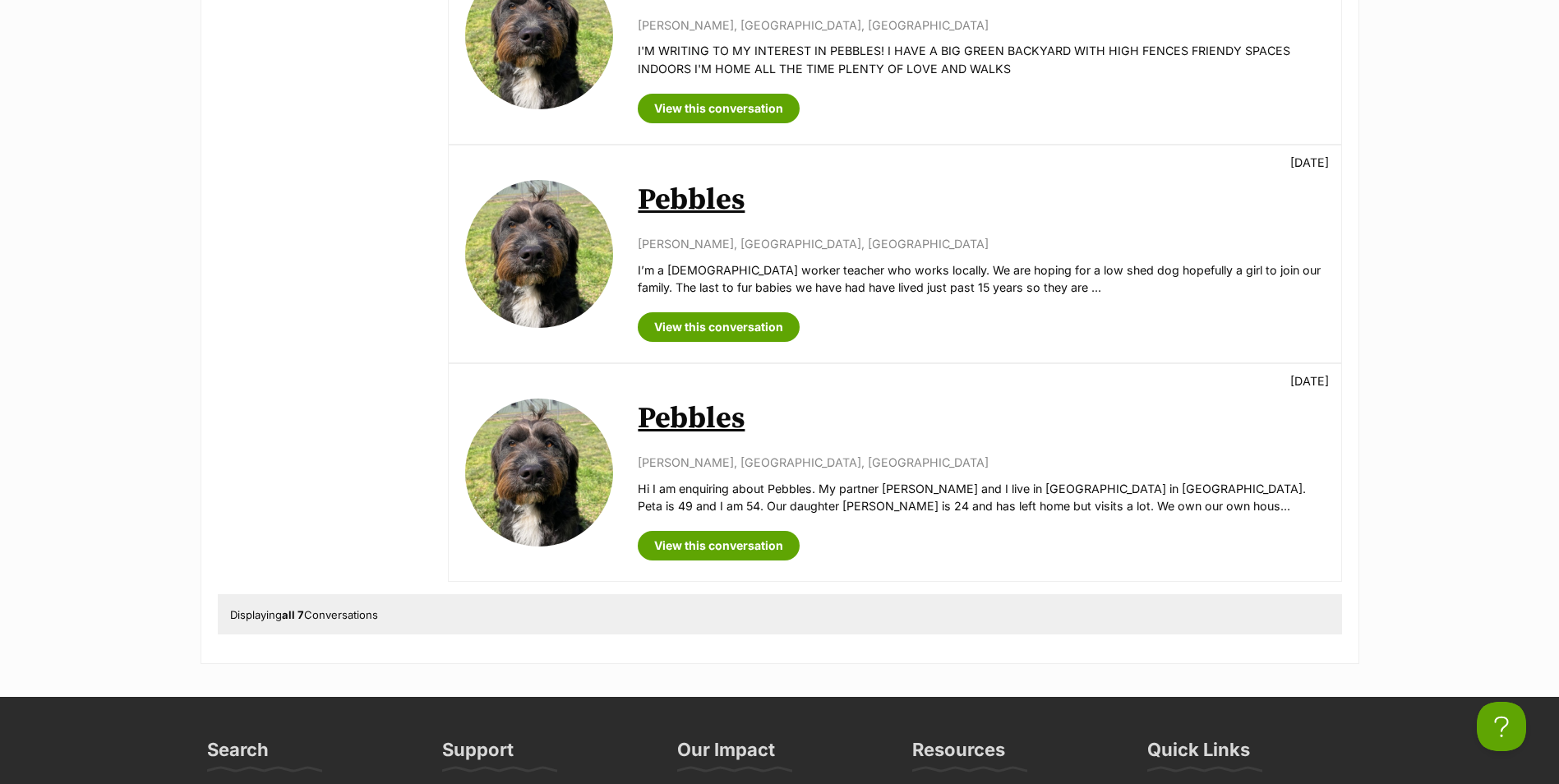
scroll to position [1521, 0]
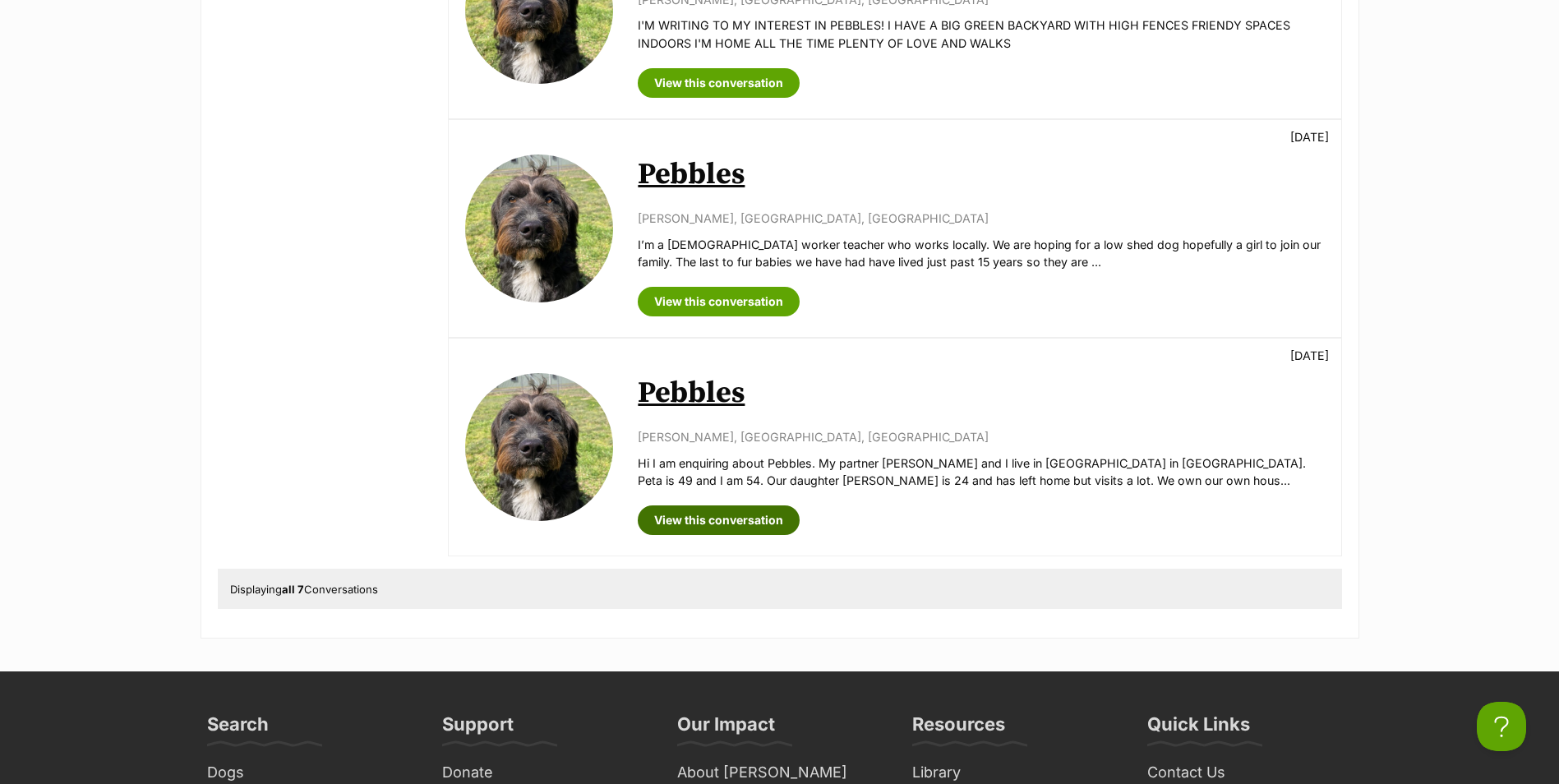
click at [743, 506] on link "View this conversation" at bounding box center [718, 520] width 162 height 30
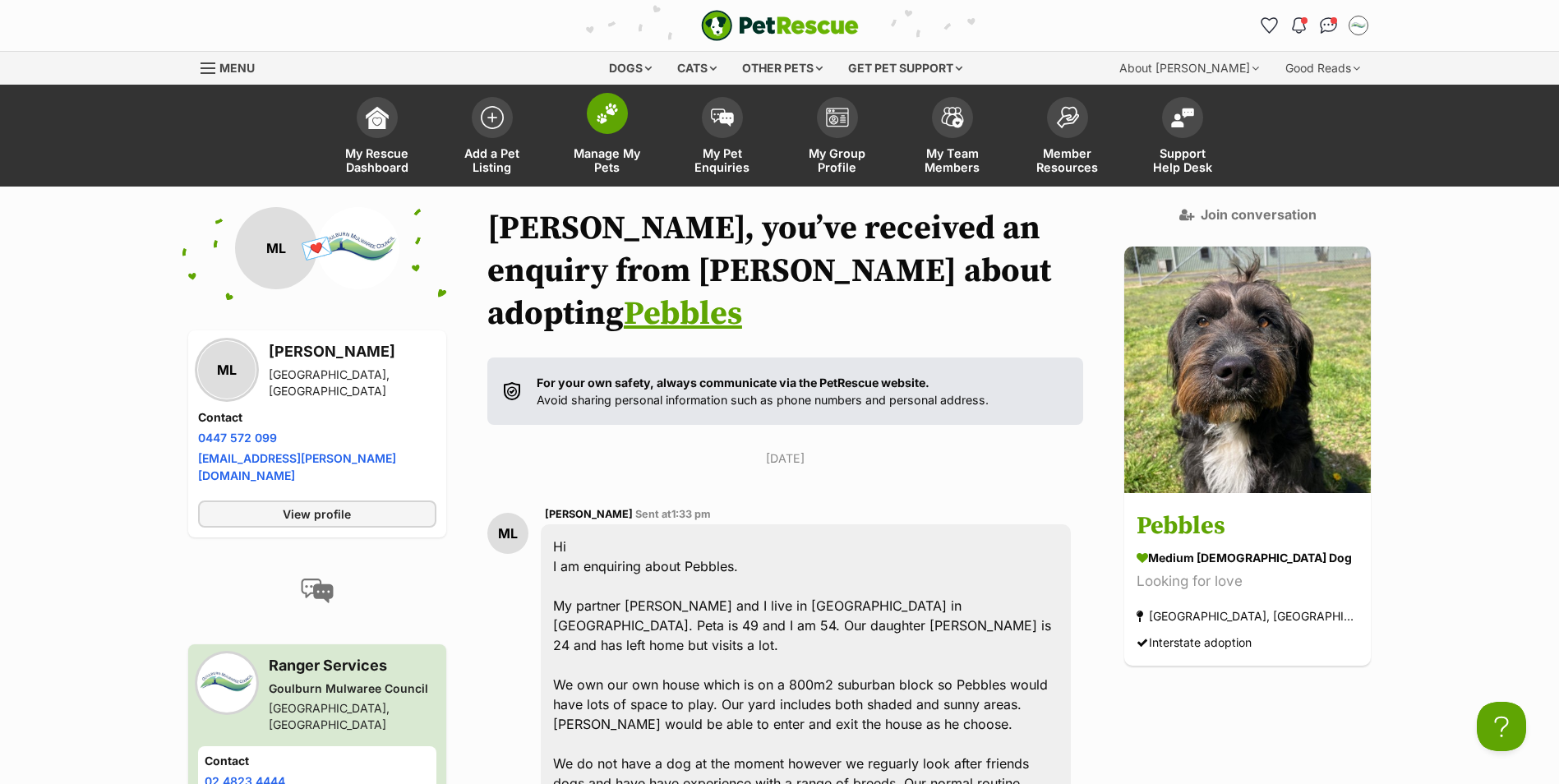
click at [605, 142] on link "Manage My Pets" at bounding box center [607, 138] width 115 height 98
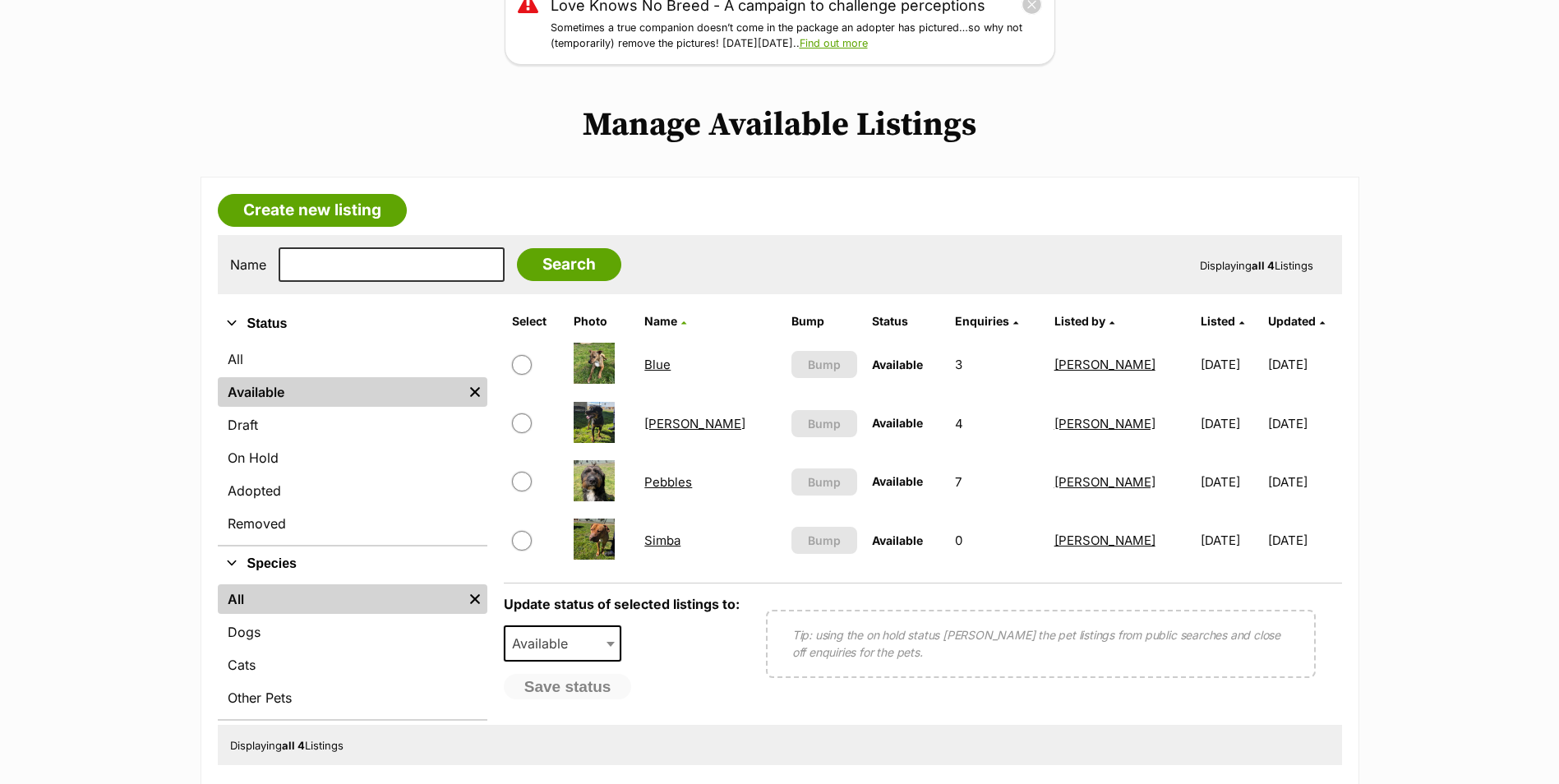
scroll to position [164, 0]
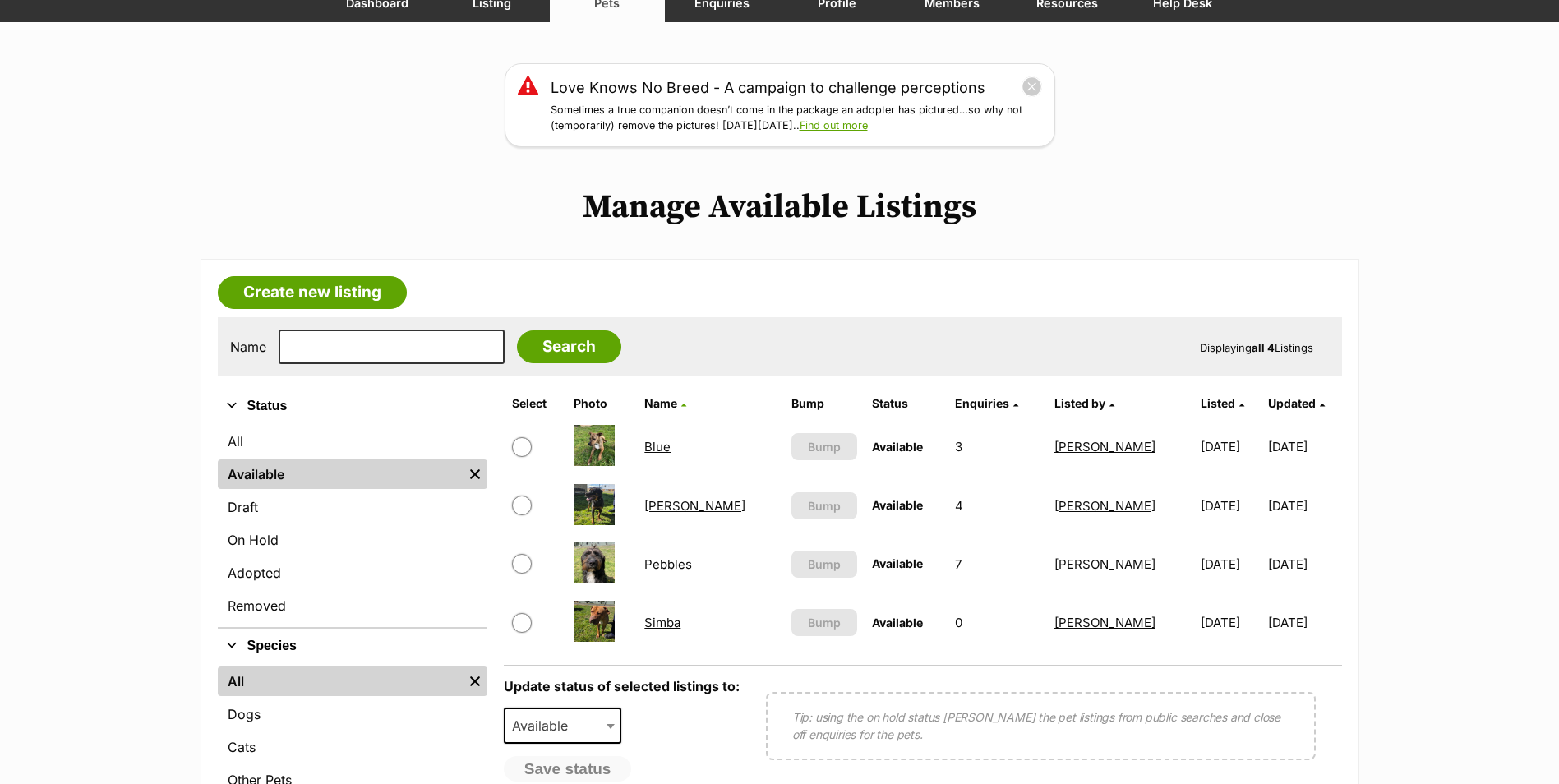
click at [690, 500] on link "[PERSON_NAME]" at bounding box center [695, 506] width 101 height 15
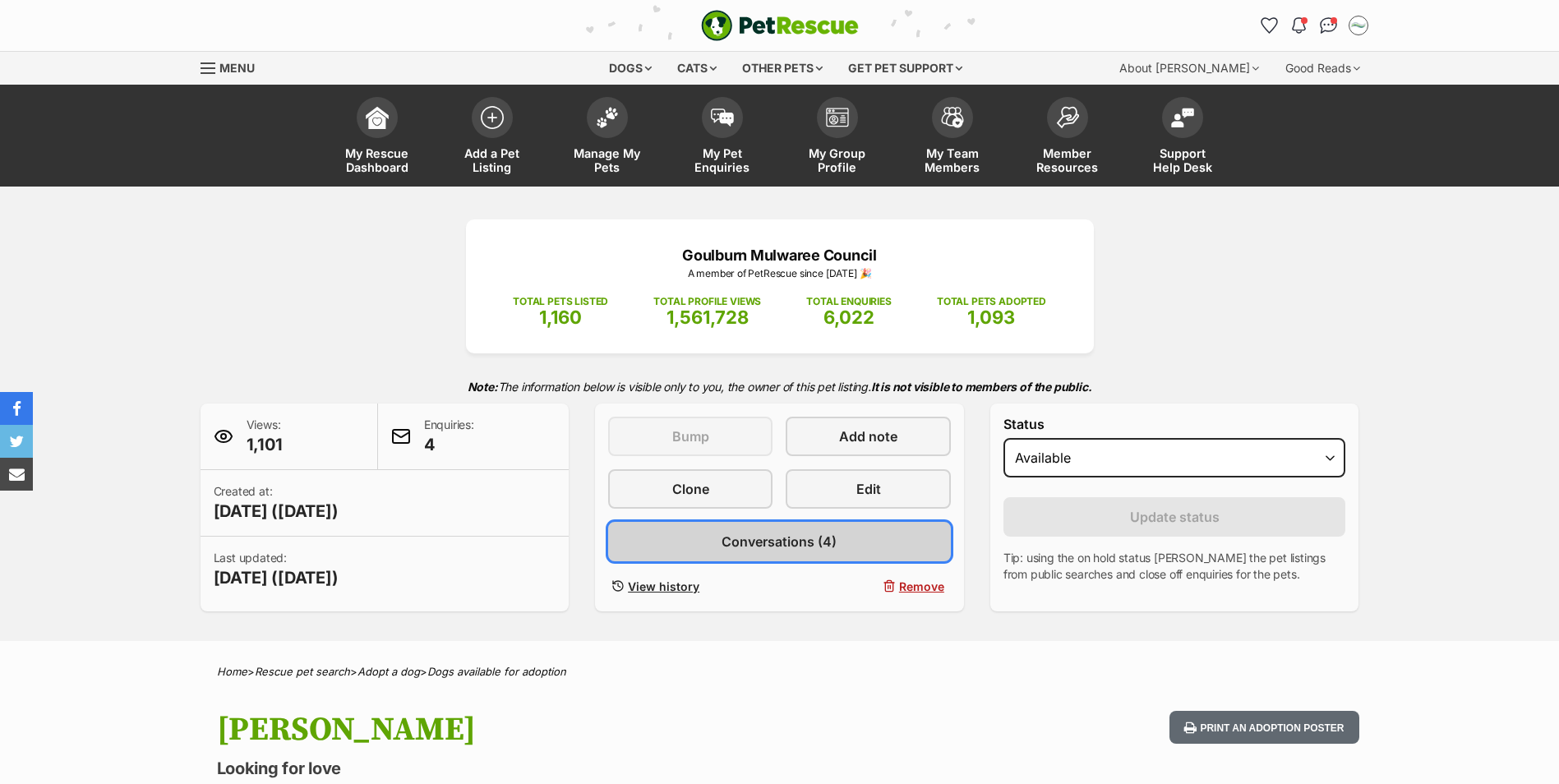
click at [758, 532] on span "Conversations (4)" at bounding box center [780, 541] width 115 height 20
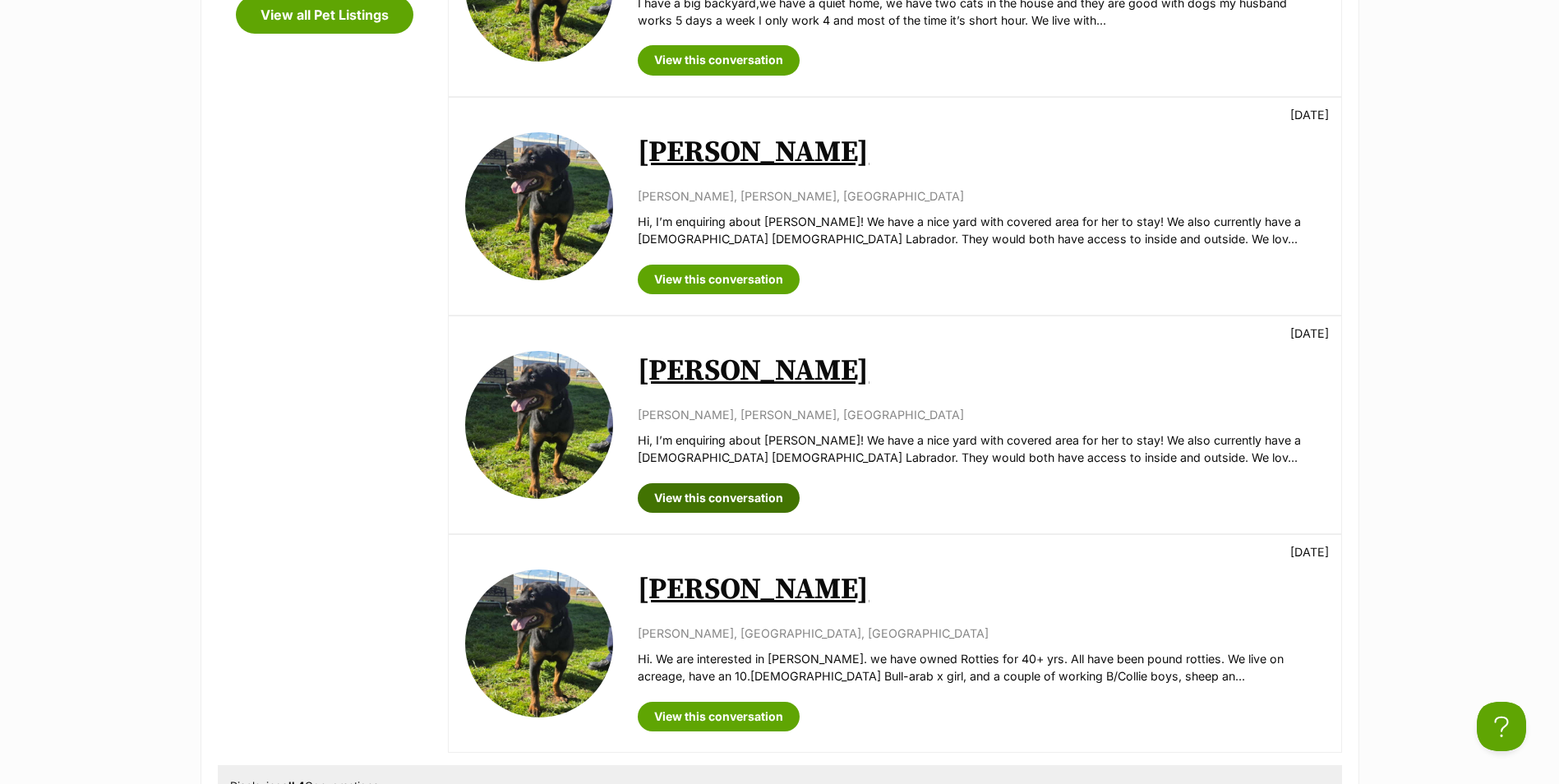
scroll to position [740, 0]
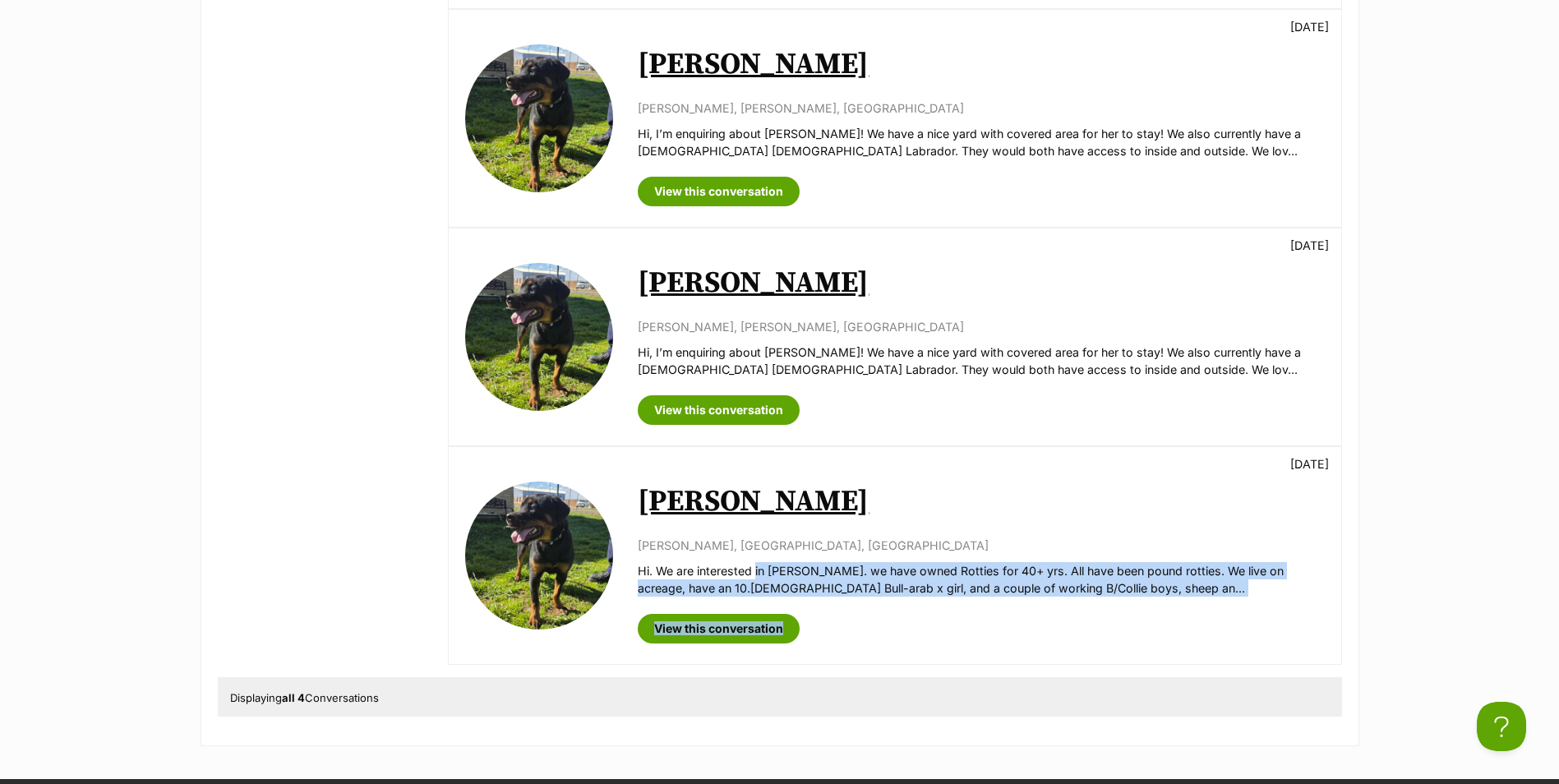
drag, startPoint x: 758, startPoint y: 562, endPoint x: 1120, endPoint y: 617, distance: 366.2
click at [1120, 617] on div "[PERSON_NAME] [DATE] [PERSON_NAME], [GEOGRAPHIC_DATA], [GEOGRAPHIC_DATA] Hi. We…" at bounding box center [981, 555] width 687 height 176
drag, startPoint x: 1120, startPoint y: 617, endPoint x: 1145, endPoint y: 610, distance: 26.0
click at [1145, 610] on div "View this conversation" at bounding box center [981, 622] width 687 height 42
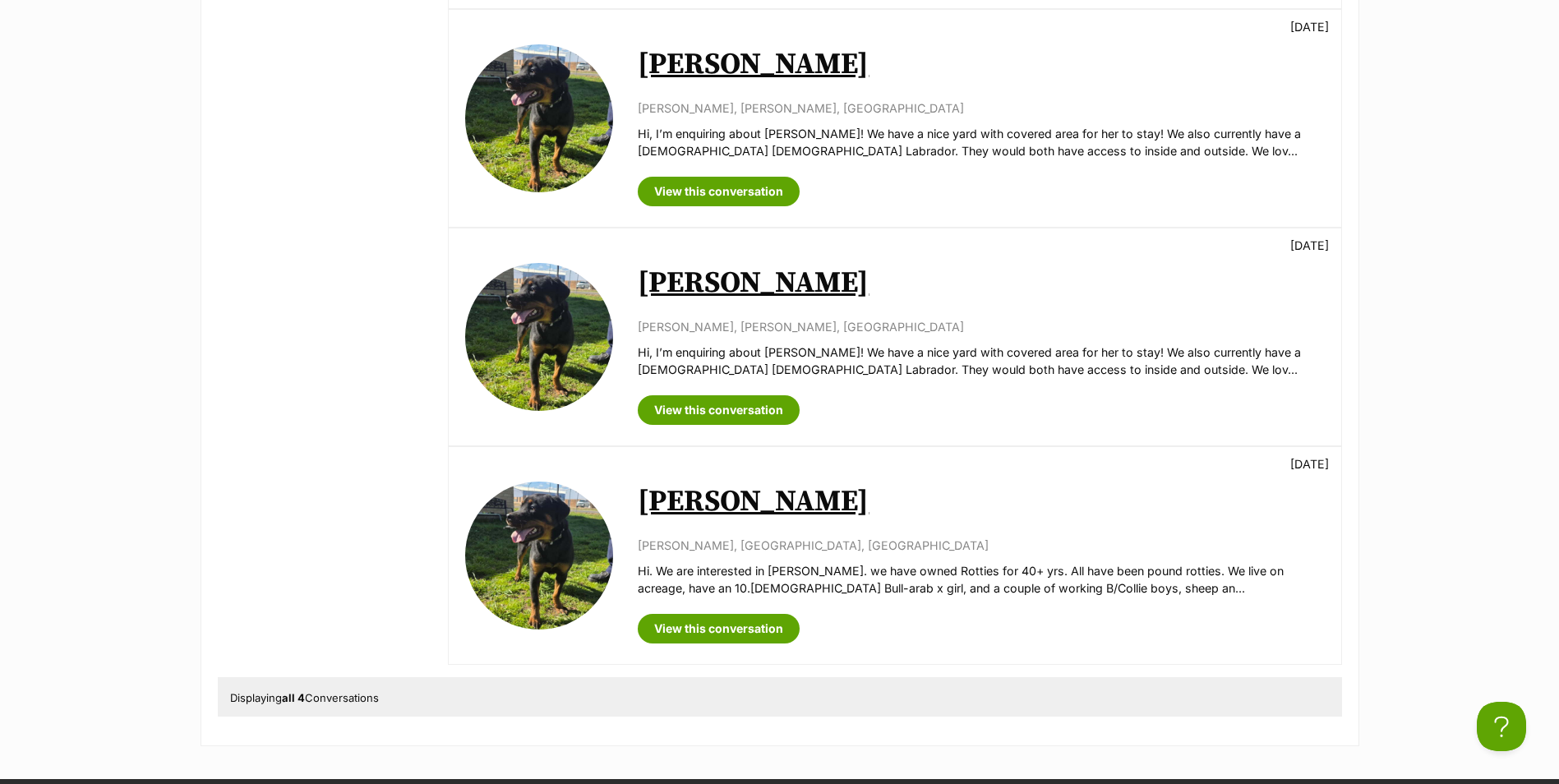
click at [978, 511] on h2 "[PERSON_NAME]" at bounding box center [981, 502] width 687 height 36
click at [736, 399] on link "View this conversation" at bounding box center [718, 409] width 162 height 30
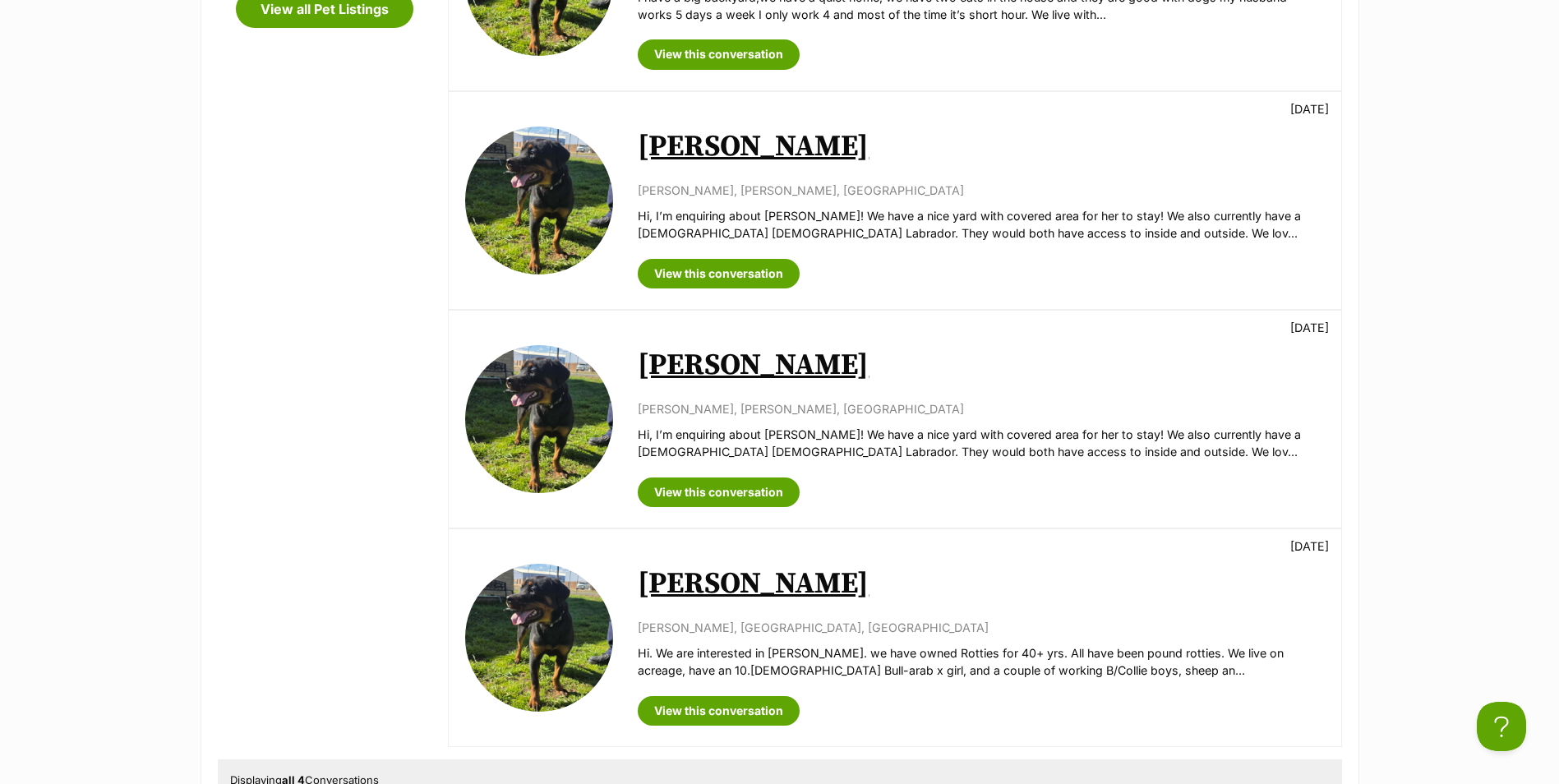
scroll to position [493, 0]
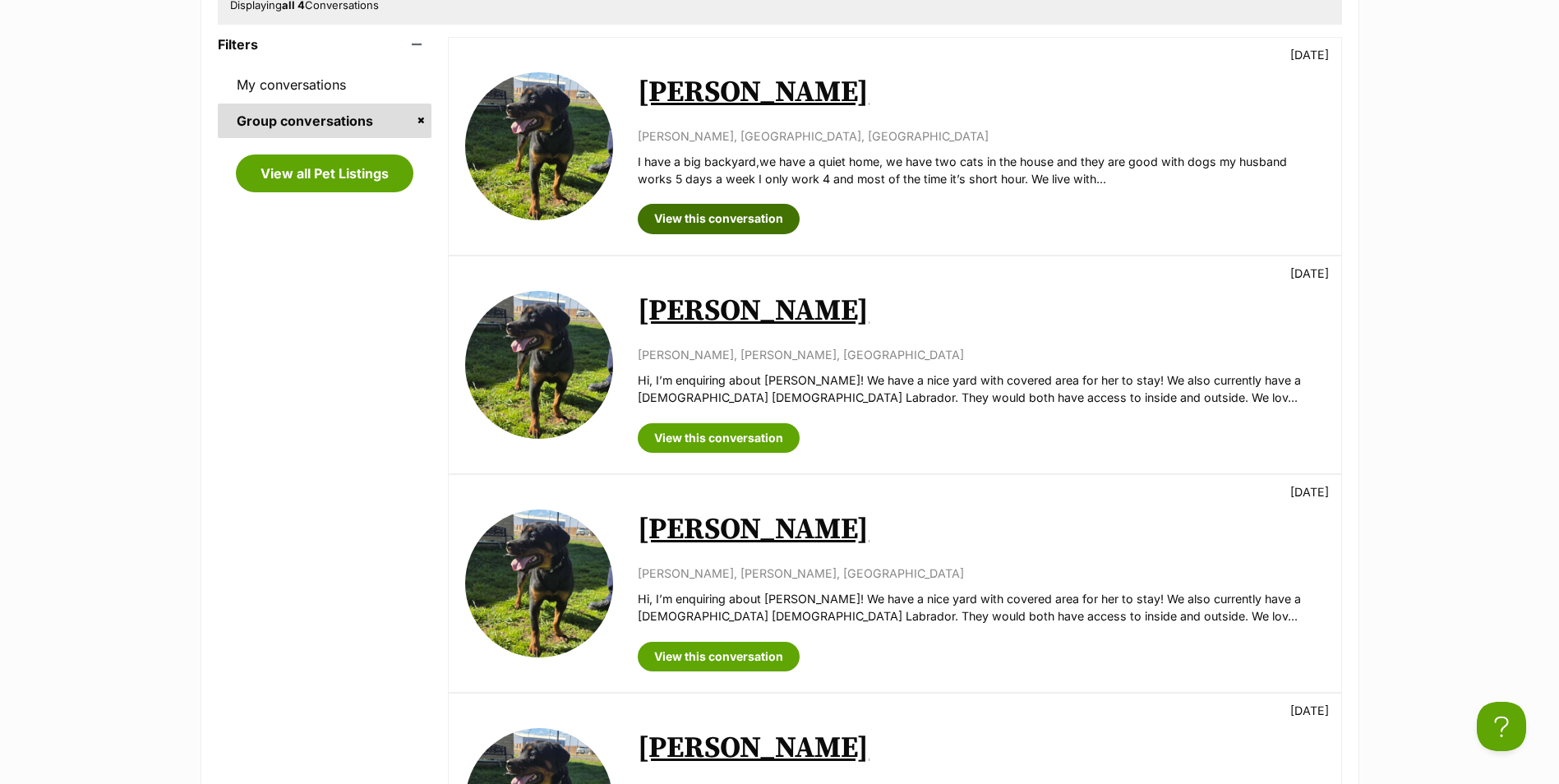
click at [775, 215] on link "View this conversation" at bounding box center [718, 218] width 162 height 30
click at [732, 437] on link "View this conversation" at bounding box center [718, 438] width 162 height 30
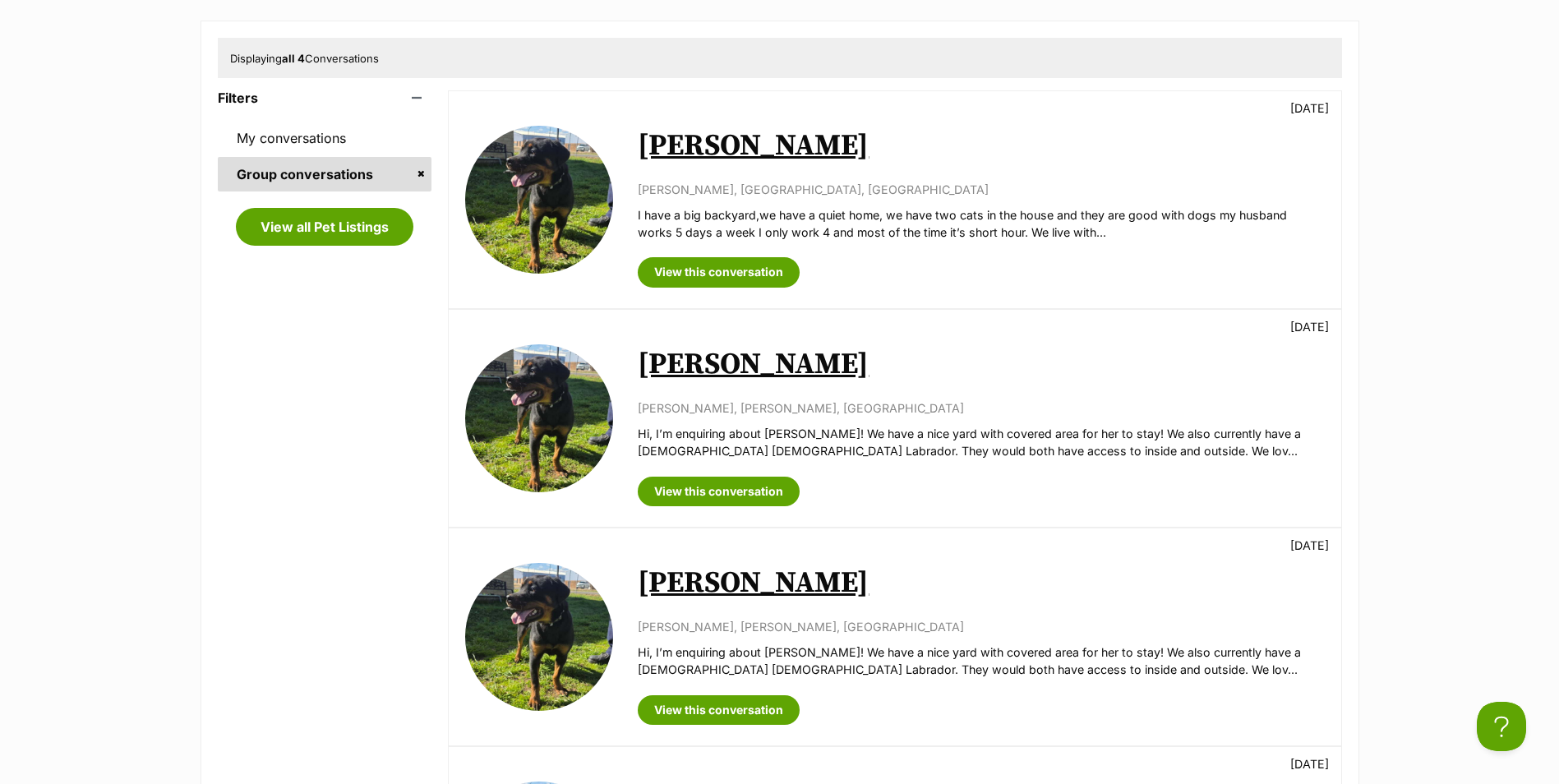
scroll to position [411, 0]
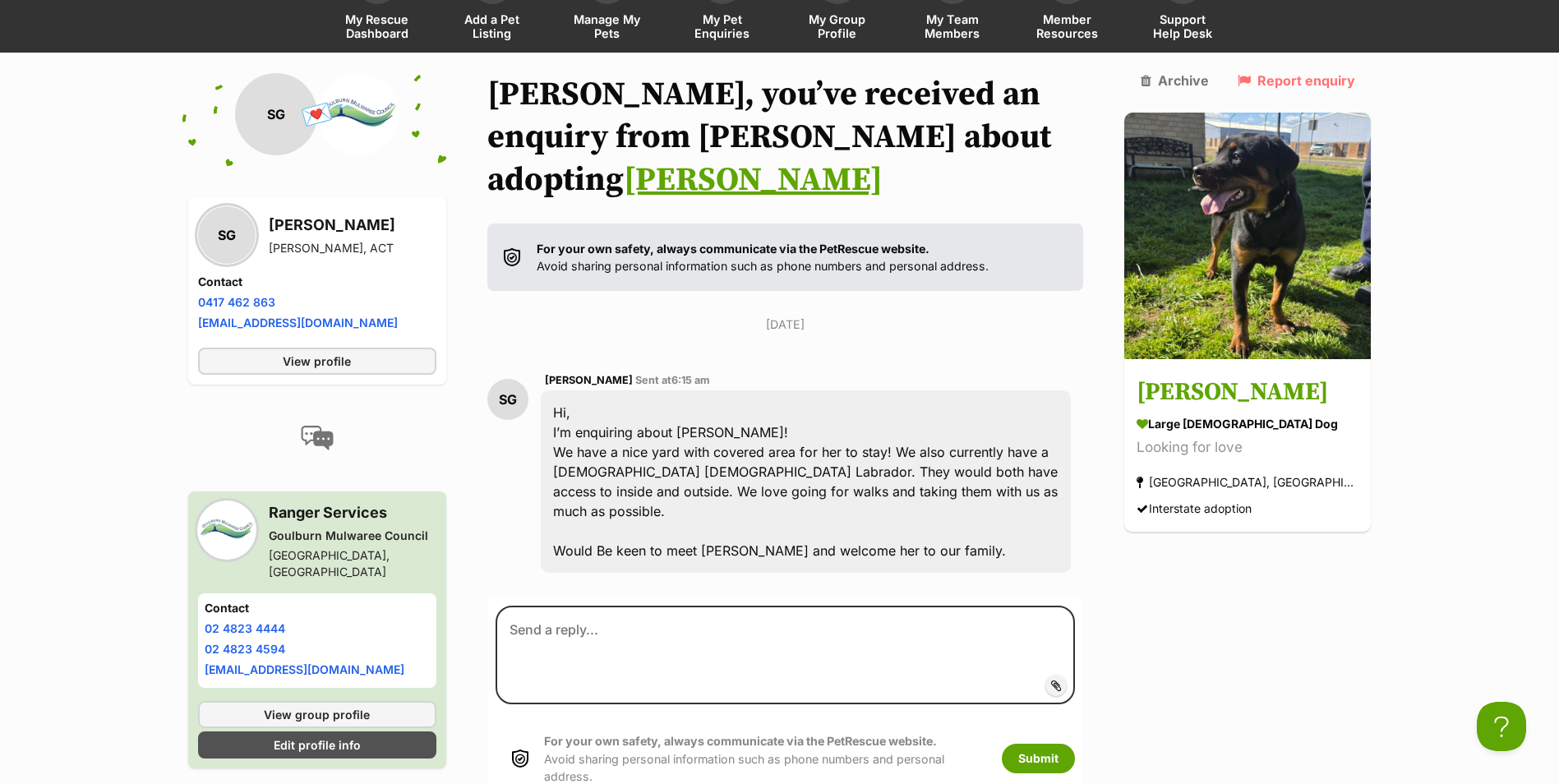
scroll to position [161, 0]
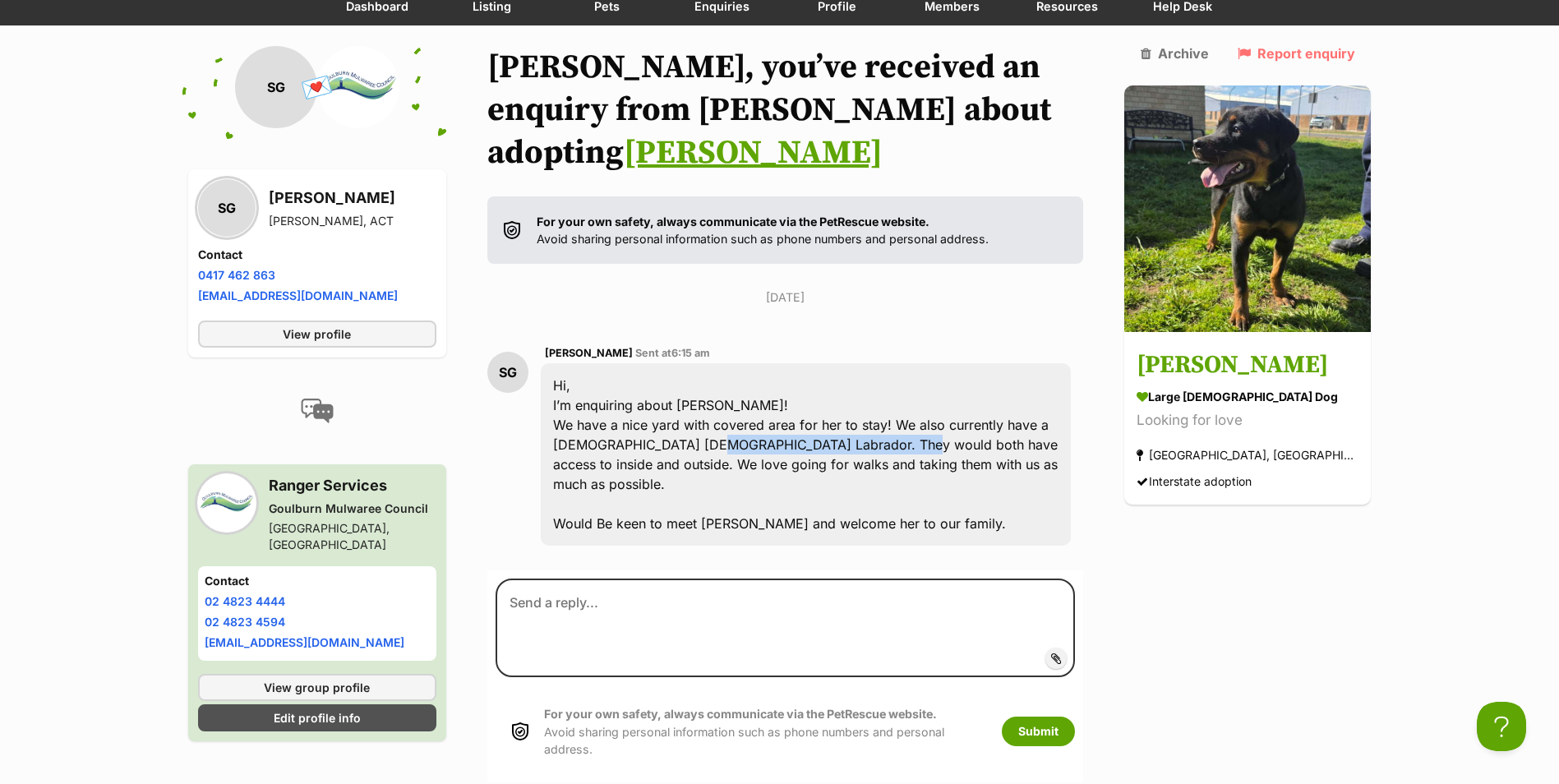
drag, startPoint x: 696, startPoint y: 398, endPoint x: 887, endPoint y: 398, distance: 191.0
click at [887, 398] on div "Hi, I’m enquiring about Maggie! We have a nice yard with covered area for her t…" at bounding box center [806, 454] width 531 height 183
drag, startPoint x: 887, startPoint y: 398, endPoint x: 1030, endPoint y: 403, distance: 143.1
click at [1030, 403] on div "Hi, I’m enquiring about Maggie! We have a nice yard with covered area for her t…" at bounding box center [806, 454] width 531 height 183
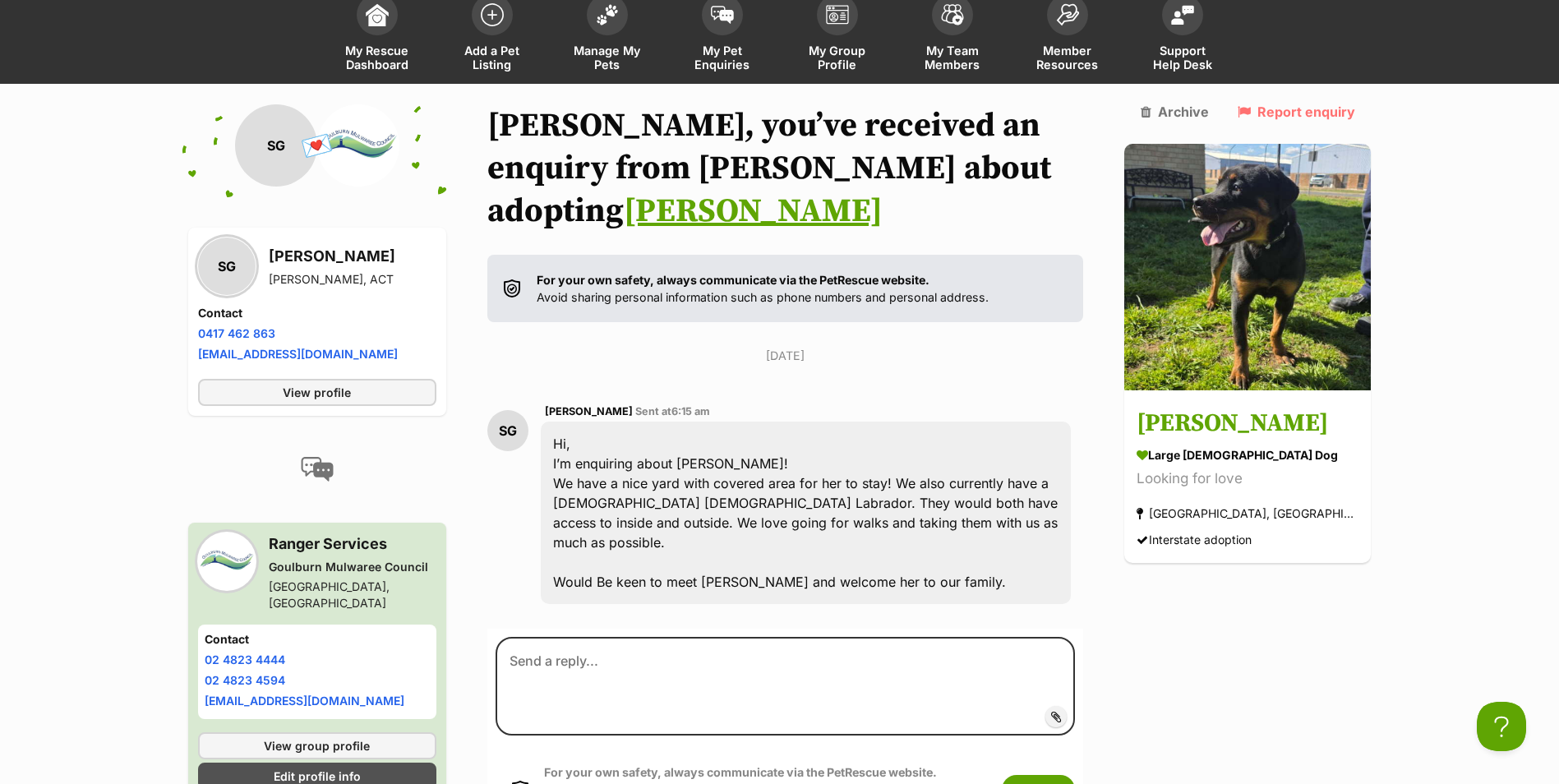
scroll to position [79, 0]
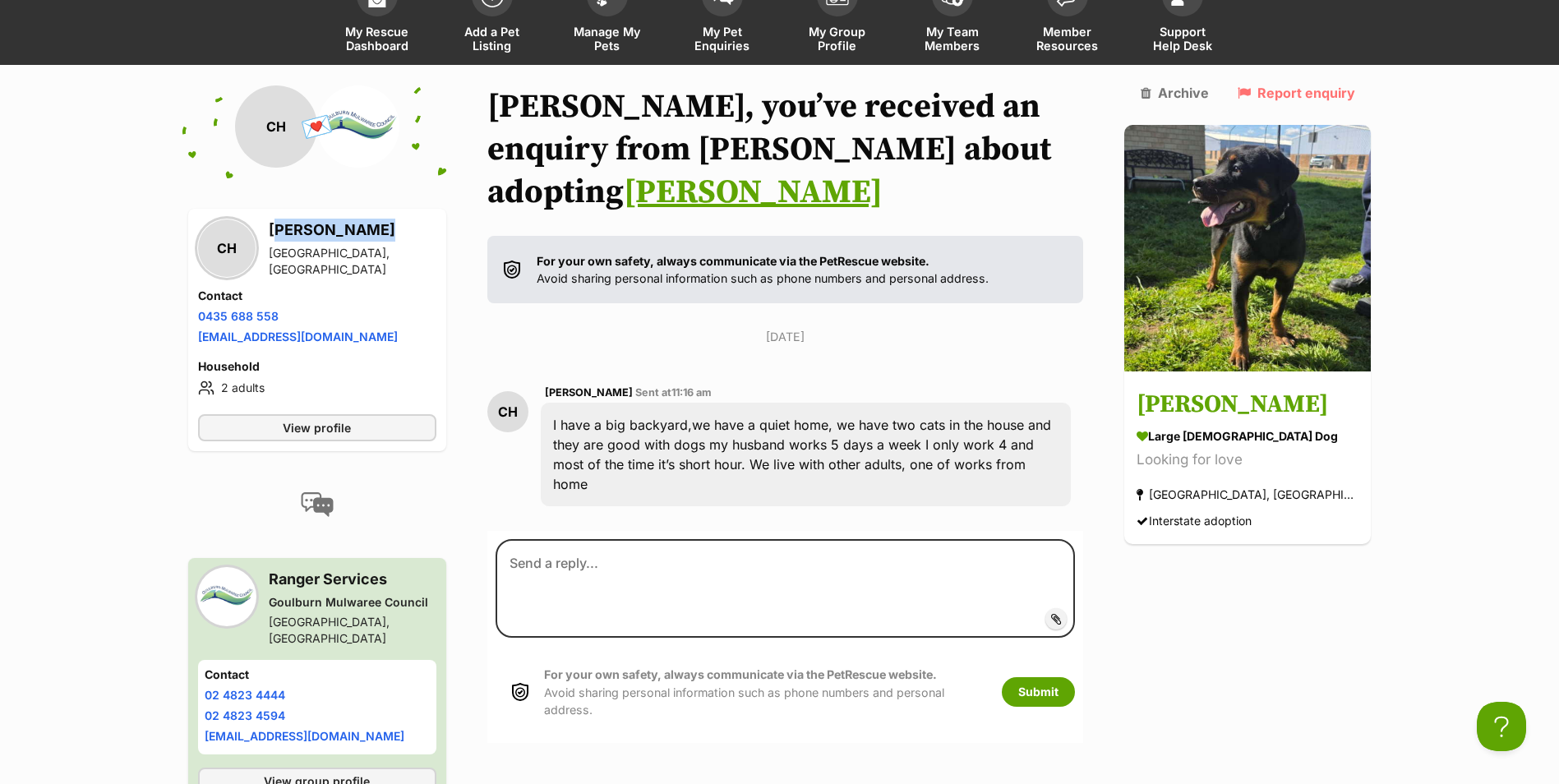
drag, startPoint x: 272, startPoint y: 232, endPoint x: 362, endPoint y: 232, distance: 90.0
click at [362, 232] on h3 "[PERSON_NAME]" at bounding box center [352, 230] width 167 height 23
click at [857, 403] on div "I have a big backyard,we have a quiet home, we have two cats in the house and t…" at bounding box center [806, 454] width 531 height 103
drag, startPoint x: 873, startPoint y: 383, endPoint x: 1039, endPoint y: 384, distance: 166.0
click at [1039, 403] on div "I have a big backyard,we have a quiet home, we have two cats in the house and t…" at bounding box center [806, 454] width 531 height 103
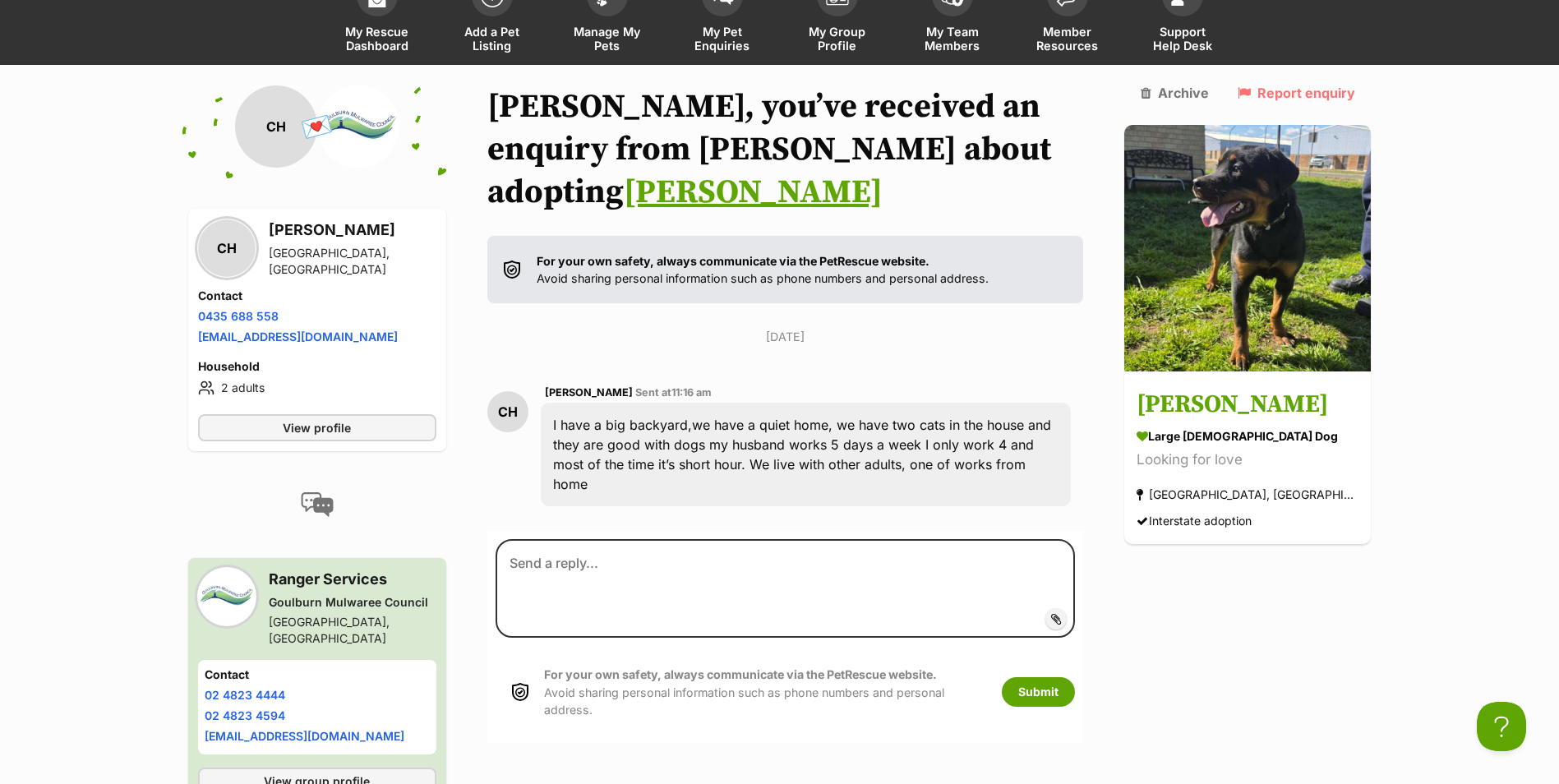
drag, startPoint x: 1039, startPoint y: 384, endPoint x: 1000, endPoint y: 430, distance: 60.3
click at [1000, 430] on div "I have a big backyard,we have a quiet home, we have two cats in the house and t…" at bounding box center [806, 454] width 531 height 103
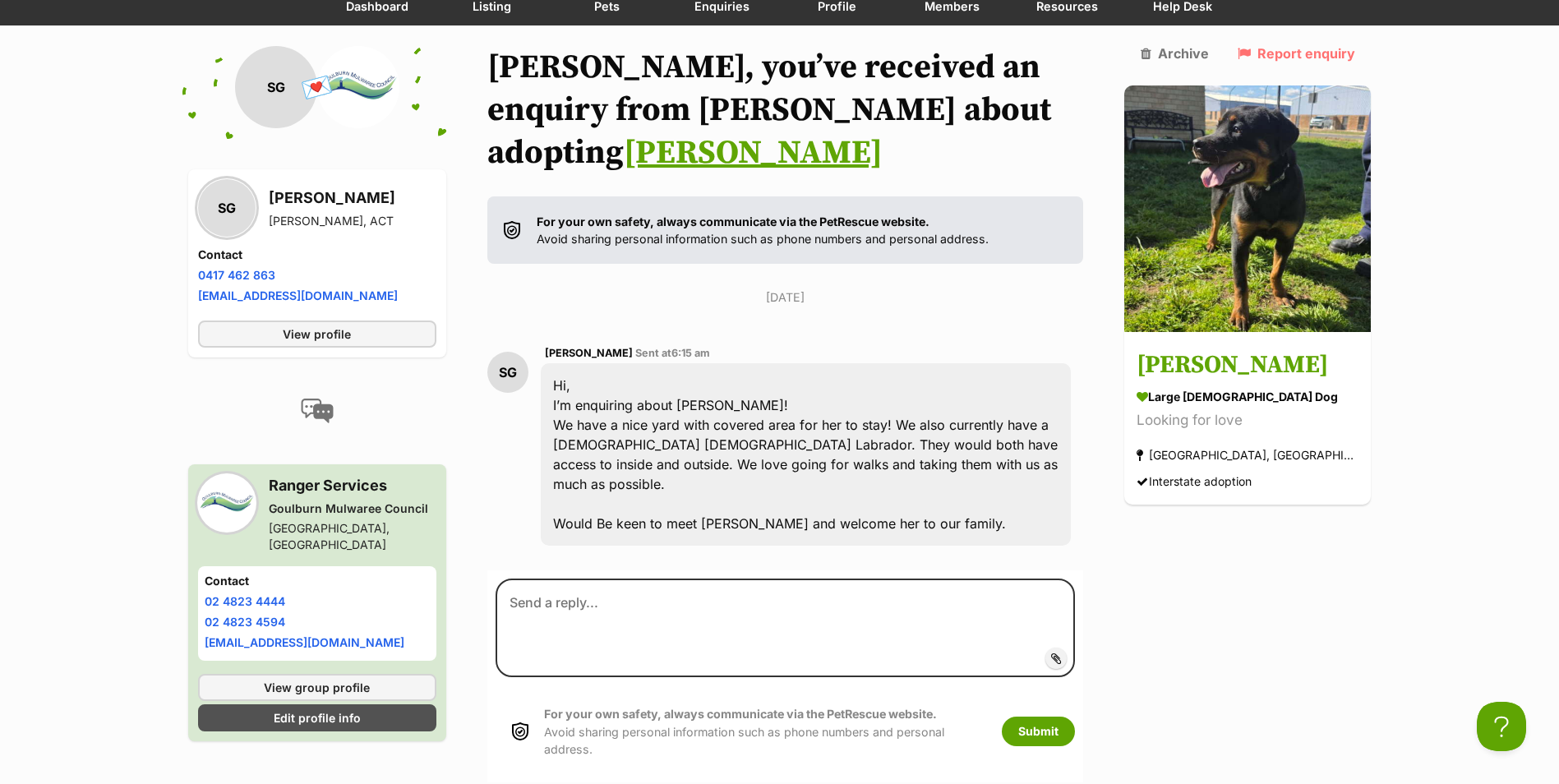
click at [956, 464] on div "Hi, I’m enquiring about [PERSON_NAME]! We have a nice yard with covered area fo…" at bounding box center [806, 454] width 531 height 183
